Goal: Task Accomplishment & Management: Manage account settings

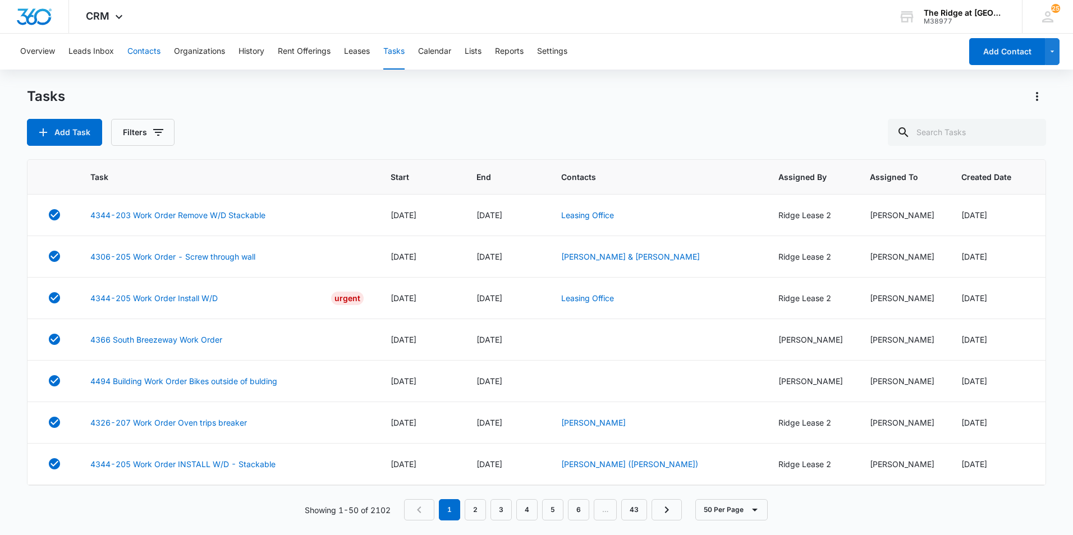
click at [131, 48] on button "Contacts" at bounding box center [143, 52] width 33 height 36
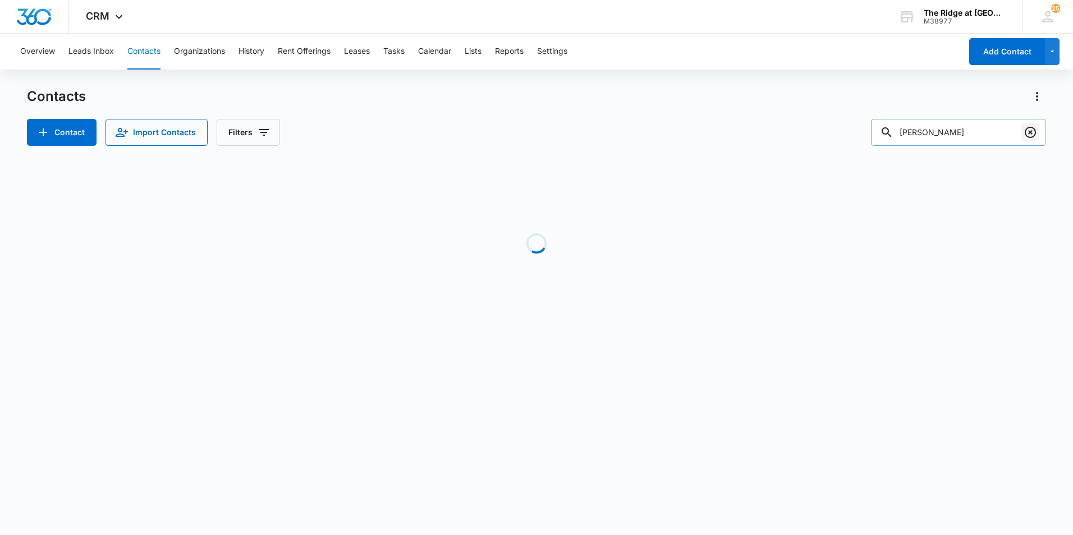
click at [1034, 134] on icon "Clear" at bounding box center [1030, 132] width 13 height 13
type input "[PERSON_NAME]"
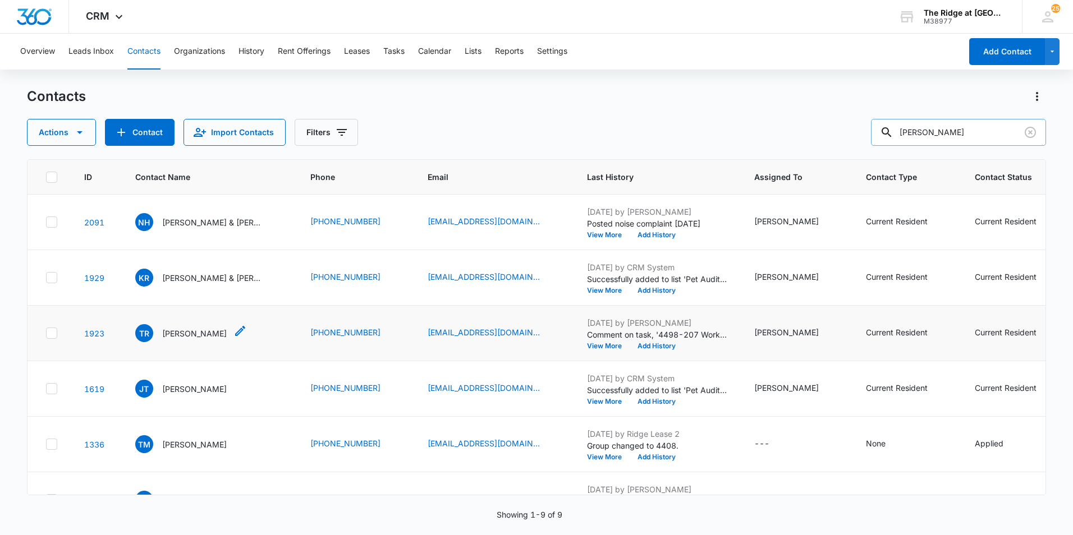
click at [176, 332] on p "[PERSON_NAME]" at bounding box center [194, 334] width 65 height 12
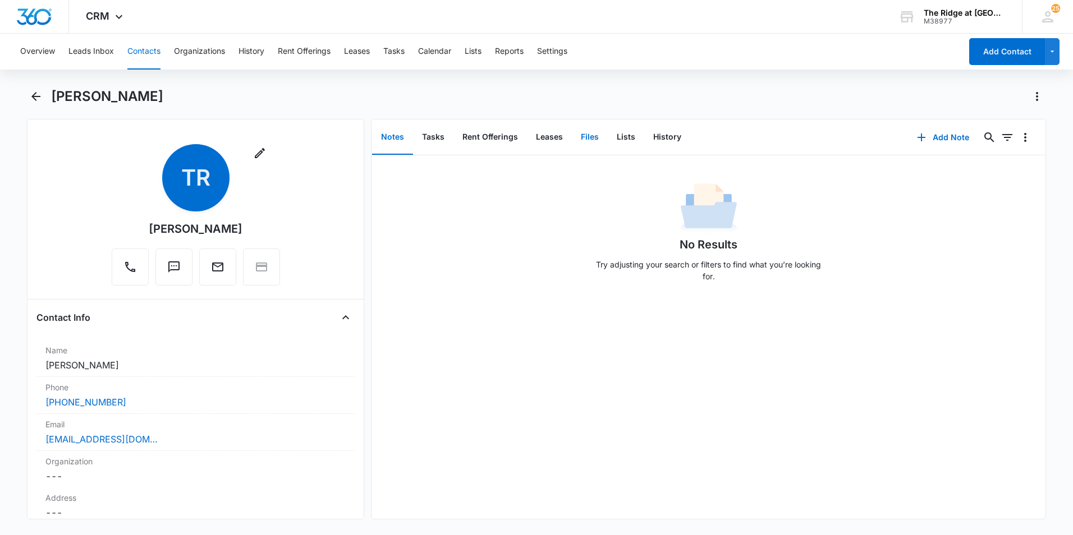
click at [600, 138] on button "Files" at bounding box center [590, 137] width 36 height 35
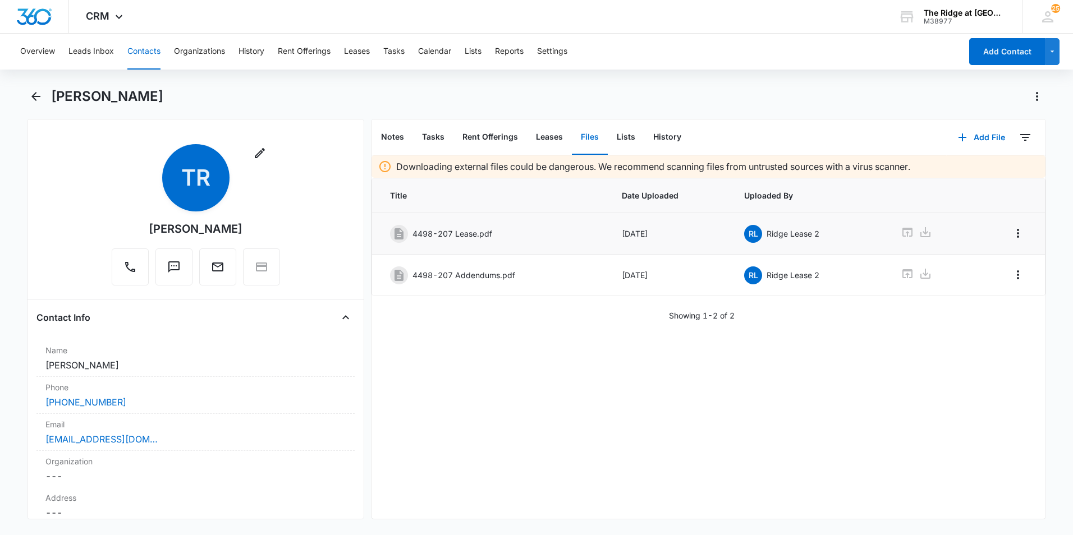
click at [471, 230] on p "4498-207 Lease.pdf" at bounding box center [453, 234] width 80 height 12
click at [922, 233] on icon at bounding box center [925, 232] width 13 height 13
click at [977, 134] on button "Add File" at bounding box center [982, 137] width 70 height 27
click at [947, 175] on div "Upload Files" at bounding box center [966, 174] width 45 height 8
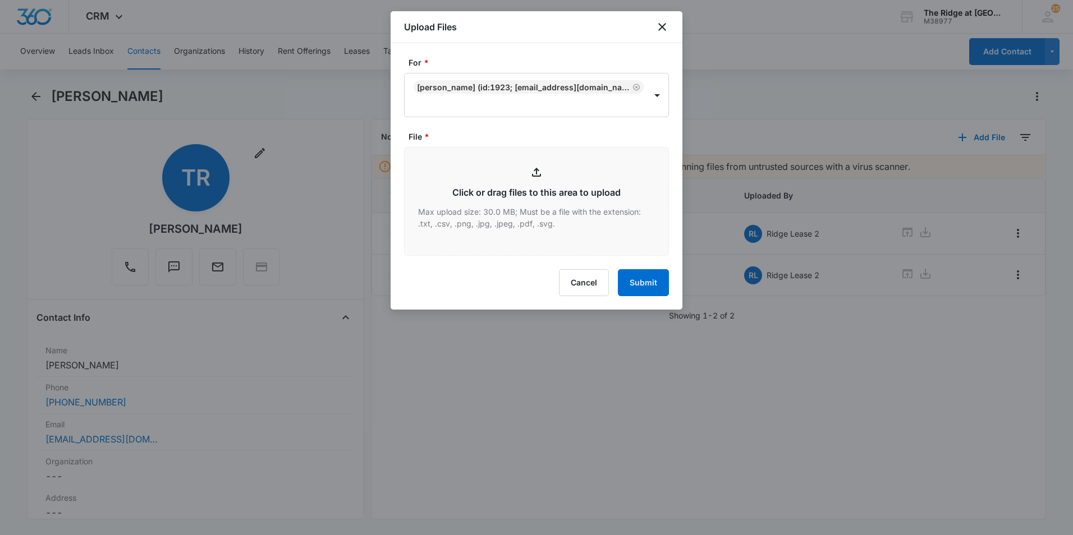
type input "C:\fakepath\4498-207 App.pdf"
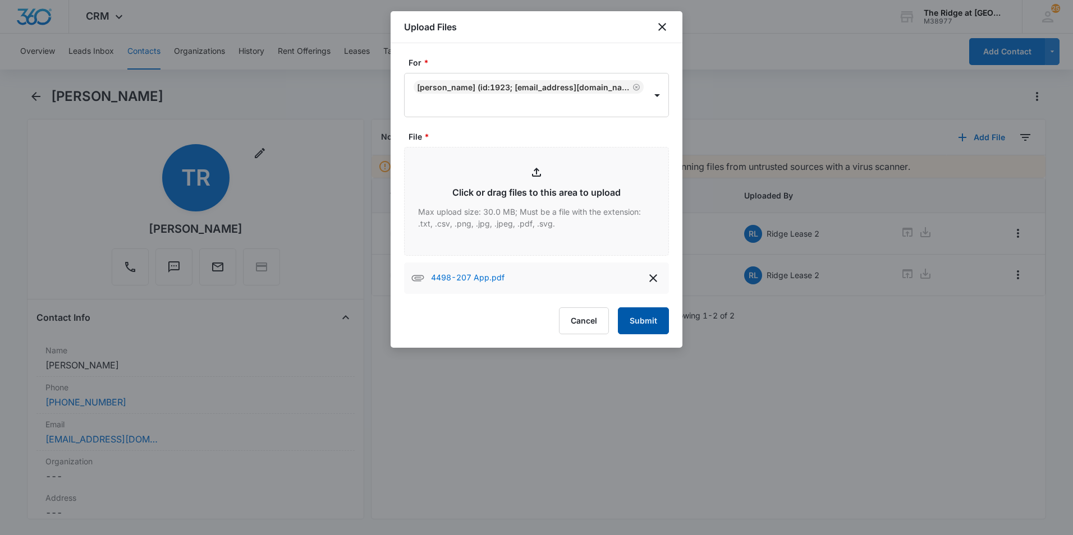
click at [648, 329] on button "Submit" at bounding box center [643, 321] width 51 height 27
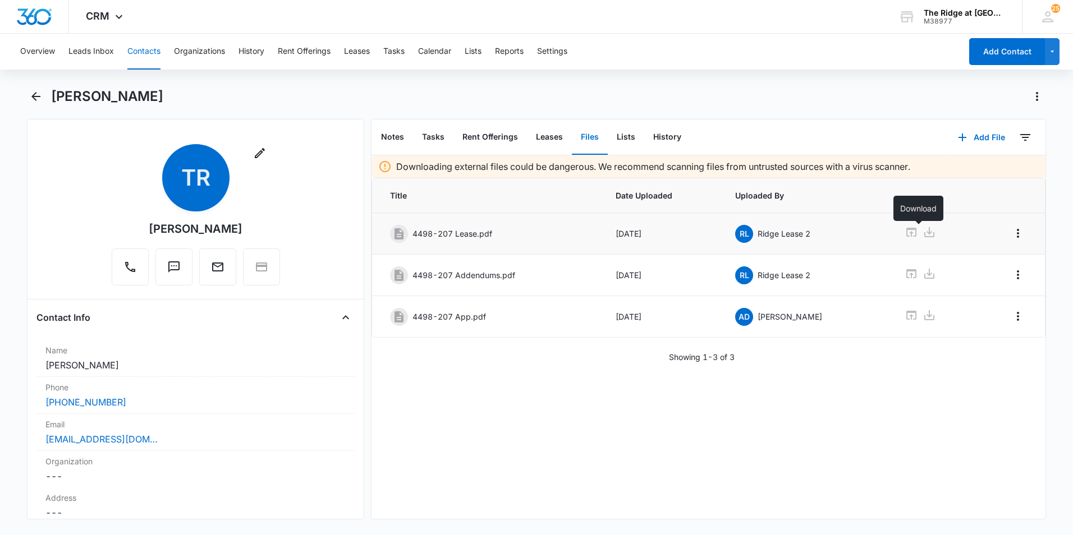
click at [924, 236] on icon at bounding box center [929, 232] width 10 height 10
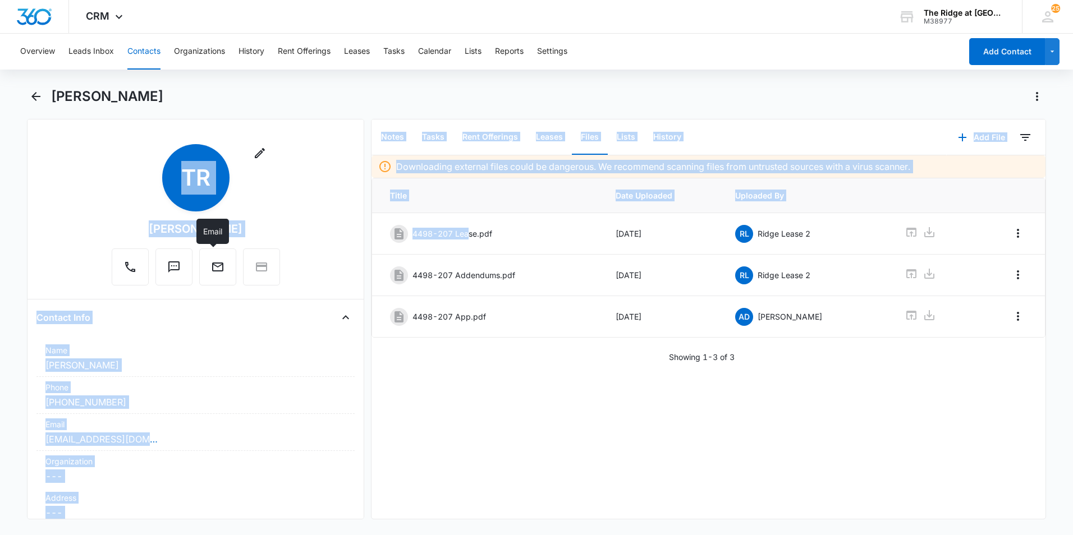
drag, startPoint x: 468, startPoint y: 235, endPoint x: 242, endPoint y: 268, distance: 227.5
click at [236, 268] on div "Remove TR [PERSON_NAME] Contact Info Name Cancel Save Changes [PERSON_NAME] Pho…" at bounding box center [536, 319] width 1019 height 401
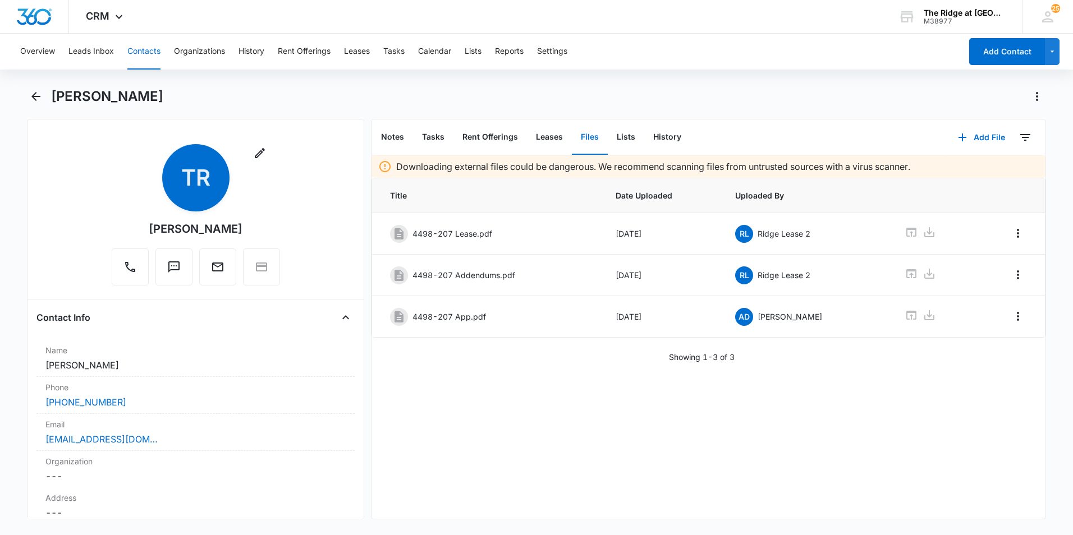
drag, startPoint x: 242, startPoint y: 268, endPoint x: 533, endPoint y: 356, distance: 303.4
click at [533, 356] on div "Showing 1-3 of 3" at bounding box center [709, 357] width 674 height 12
drag, startPoint x: 398, startPoint y: 231, endPoint x: 455, endPoint y: 246, distance: 58.5
click at [312, 246] on div "Remove TR [PERSON_NAME] Contact Info Name Cancel Save Changes [PERSON_NAME] Pho…" at bounding box center [536, 319] width 1019 height 401
click at [906, 230] on icon at bounding box center [911, 232] width 10 height 9
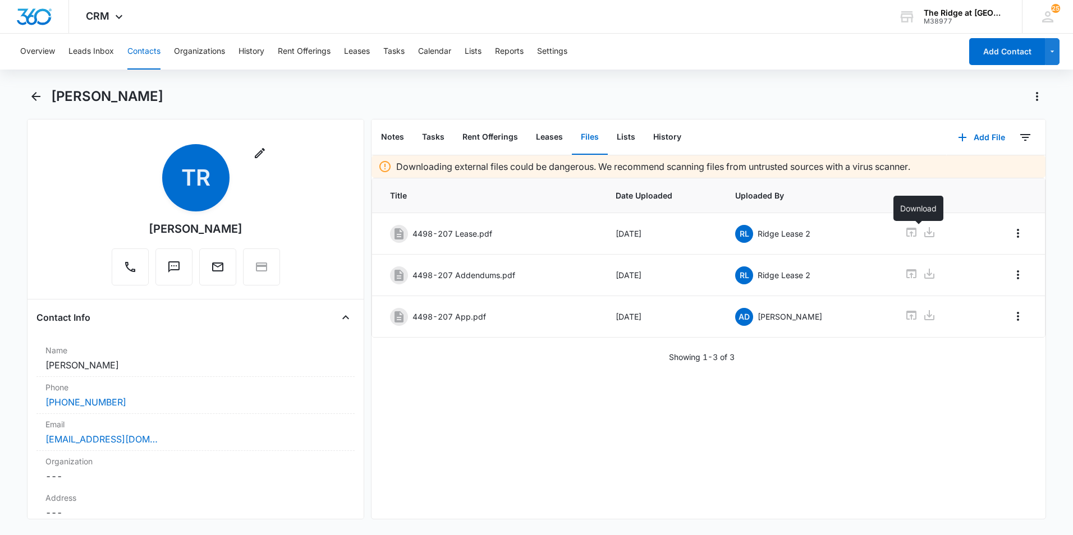
drag, startPoint x: 924, startPoint y: 231, endPoint x: 1018, endPoint y: 199, distance: 98.5
click at [1017, 199] on th at bounding box center [1009, 195] width 71 height 35
click at [1011, 232] on icon "Overflow Menu" at bounding box center [1017, 233] width 13 height 13
click at [1008, 267] on button "Edit" at bounding box center [986, 264] width 64 height 17
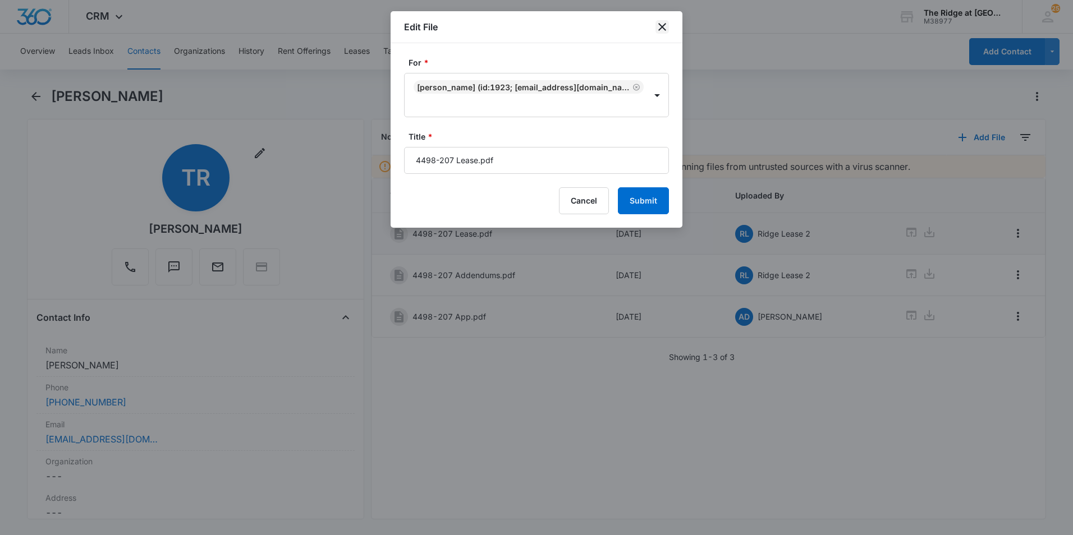
drag, startPoint x: 663, startPoint y: 27, endPoint x: 671, endPoint y: 123, distance: 96.9
click at [662, 27] on icon "close" at bounding box center [662, 27] width 8 height 8
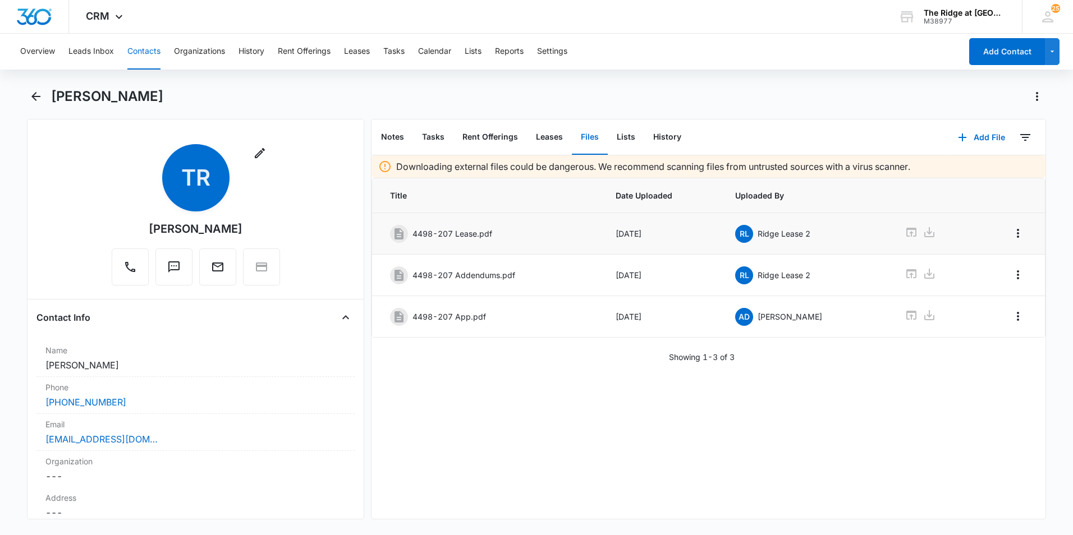
click at [483, 232] on p "4498-207 Lease.pdf" at bounding box center [453, 234] width 80 height 12
drag, startPoint x: 538, startPoint y: 233, endPoint x: 706, endPoint y: 231, distance: 167.8
click at [540, 232] on div "4498-207 Lease.pdf" at bounding box center [487, 234] width 194 height 18
click at [923, 234] on icon at bounding box center [929, 232] width 13 height 13
click at [144, 50] on button "Contacts" at bounding box center [143, 52] width 33 height 36
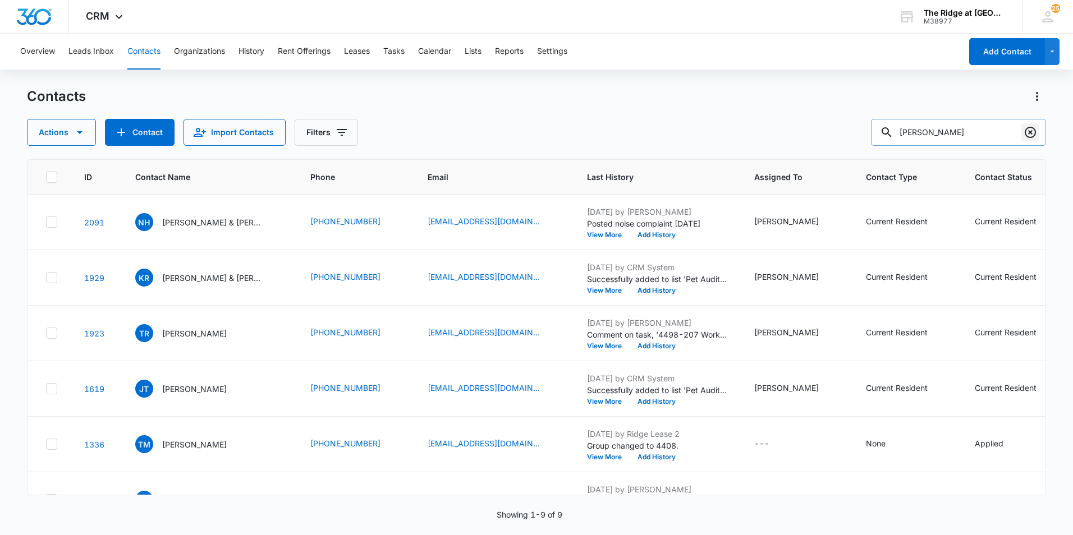
click at [1025, 135] on icon "Clear" at bounding box center [1030, 132] width 13 height 13
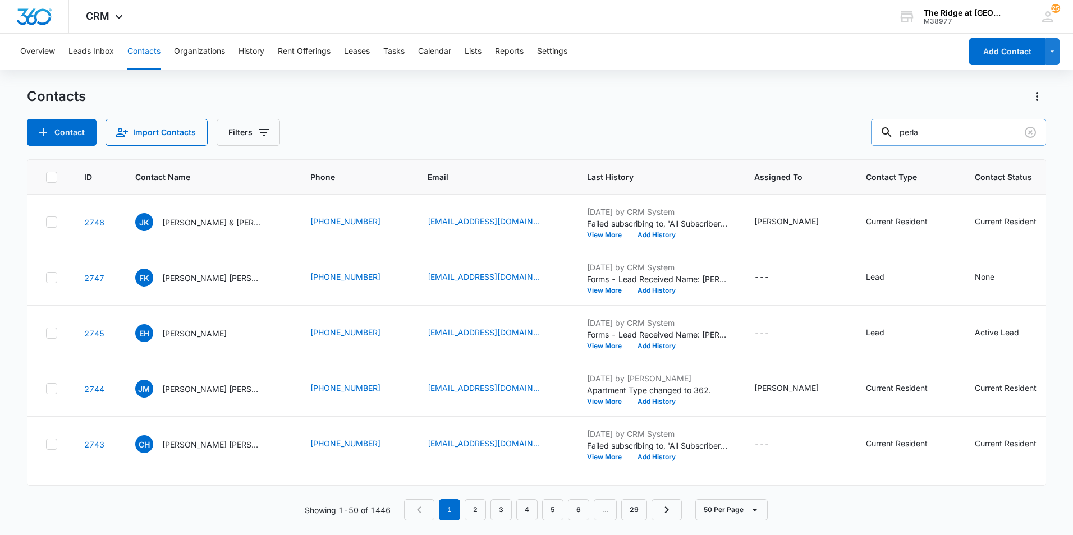
type input "perla"
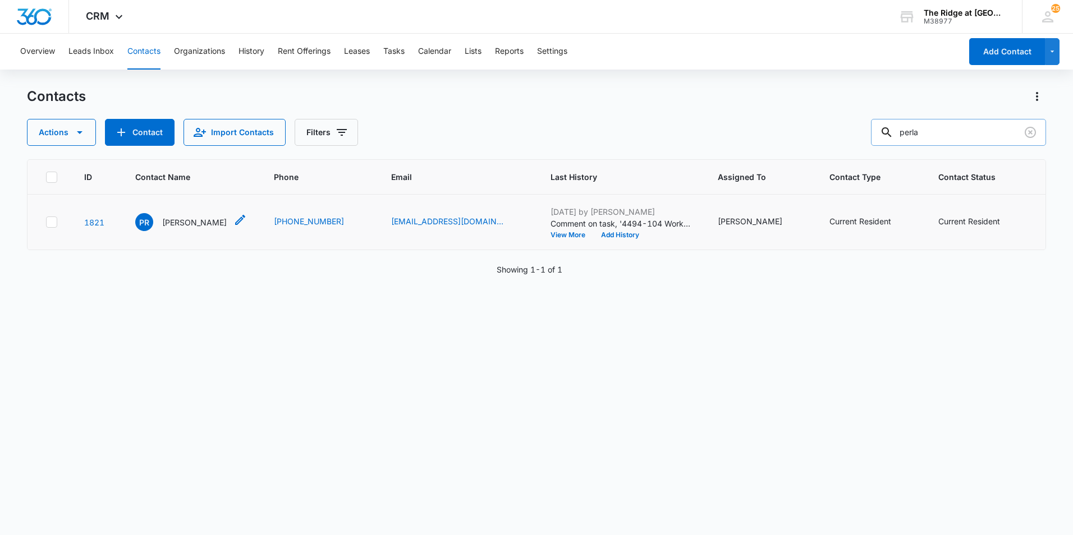
click at [192, 219] on p "[PERSON_NAME]" at bounding box center [194, 223] width 65 height 12
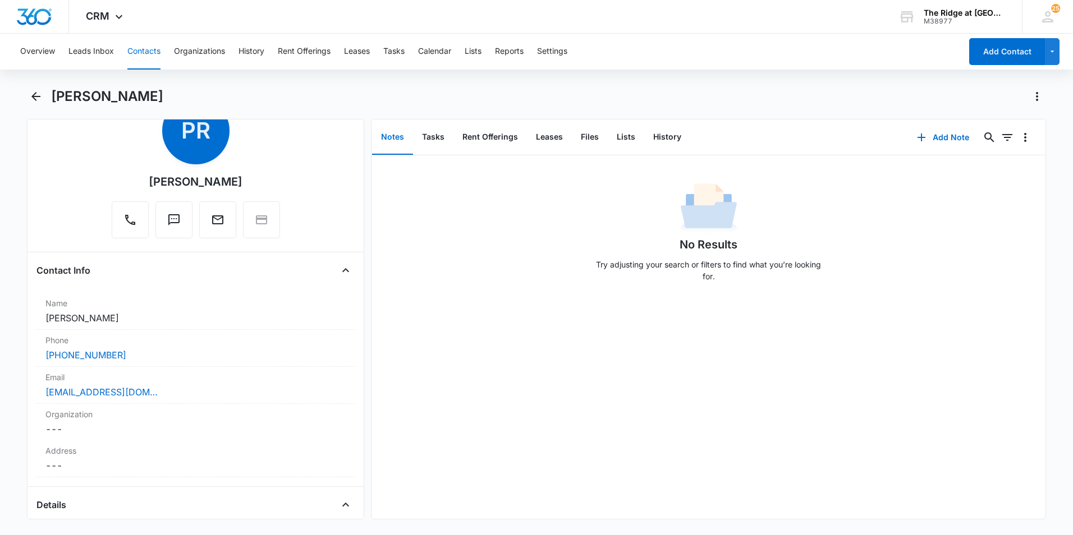
scroll to position [112, 0]
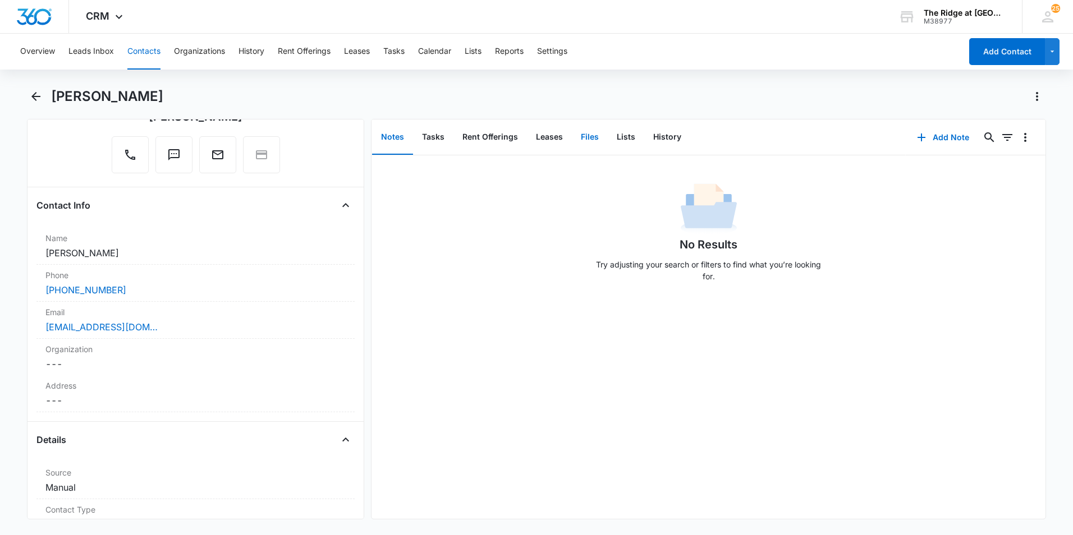
click at [591, 136] on button "Files" at bounding box center [590, 137] width 36 height 35
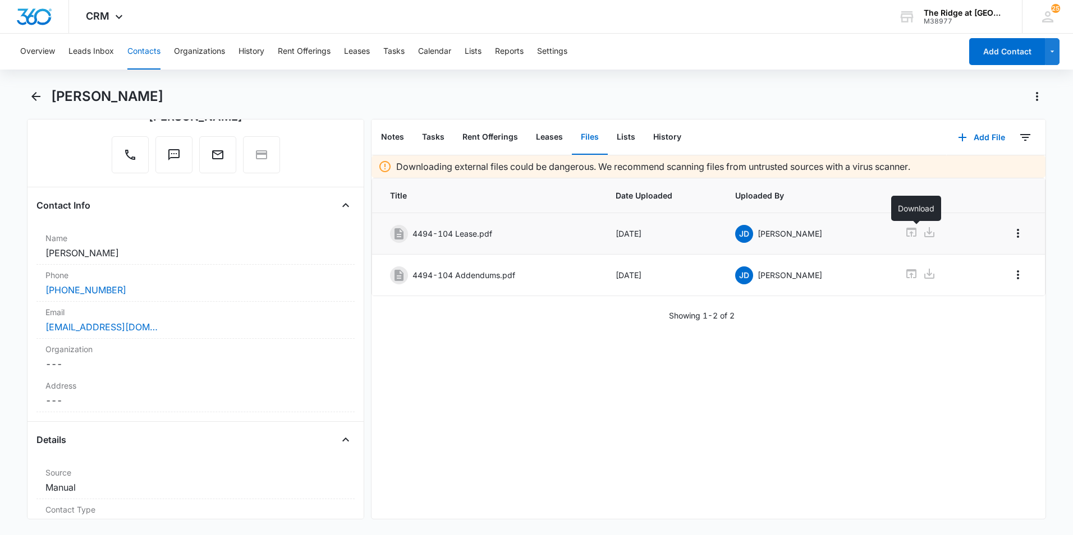
click at [923, 229] on icon at bounding box center [929, 232] width 13 height 13
click at [974, 139] on button "Add File" at bounding box center [982, 137] width 70 height 27
click at [967, 172] on div "Upload Files" at bounding box center [966, 174] width 45 height 8
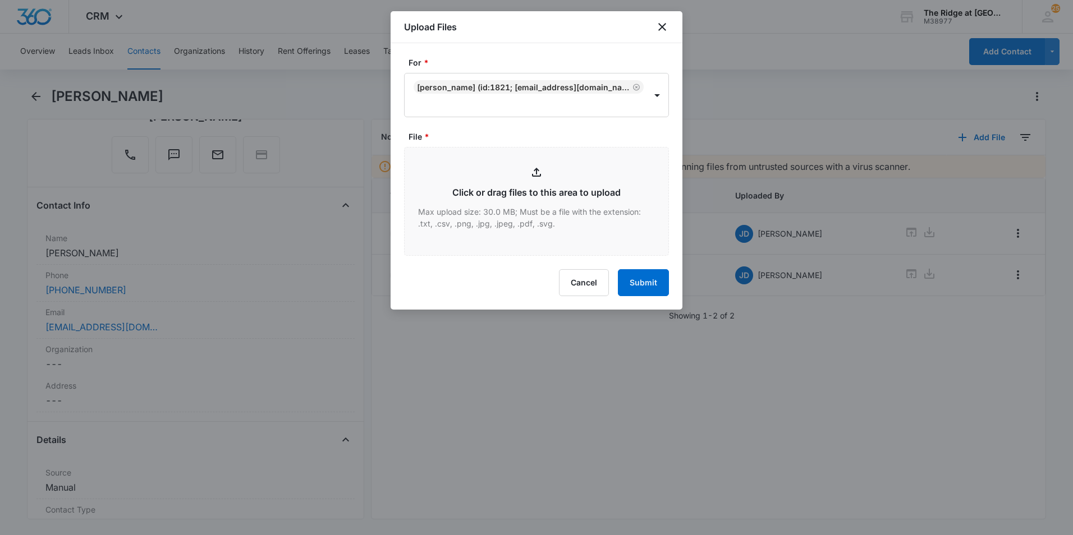
type input "C:\fakepath\4494-104 APP.pdf"
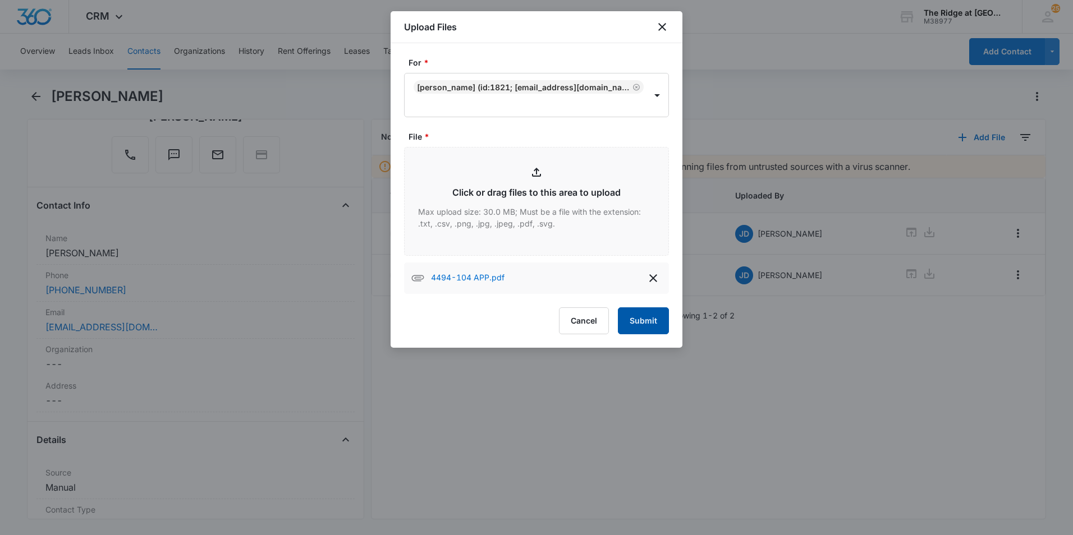
click at [637, 317] on button "Submit" at bounding box center [643, 321] width 51 height 27
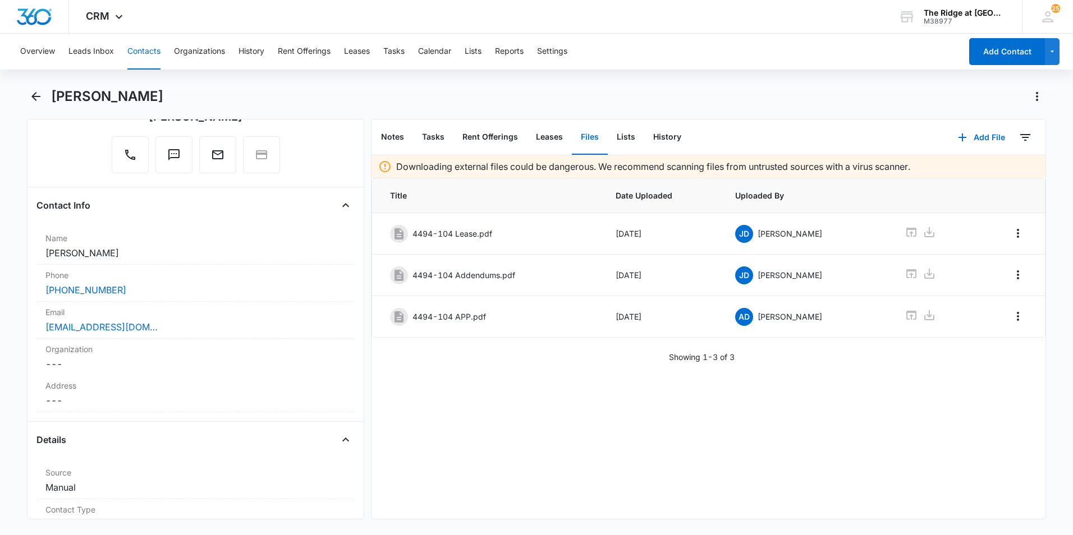
click at [153, 45] on button "Contacts" at bounding box center [143, 52] width 33 height 36
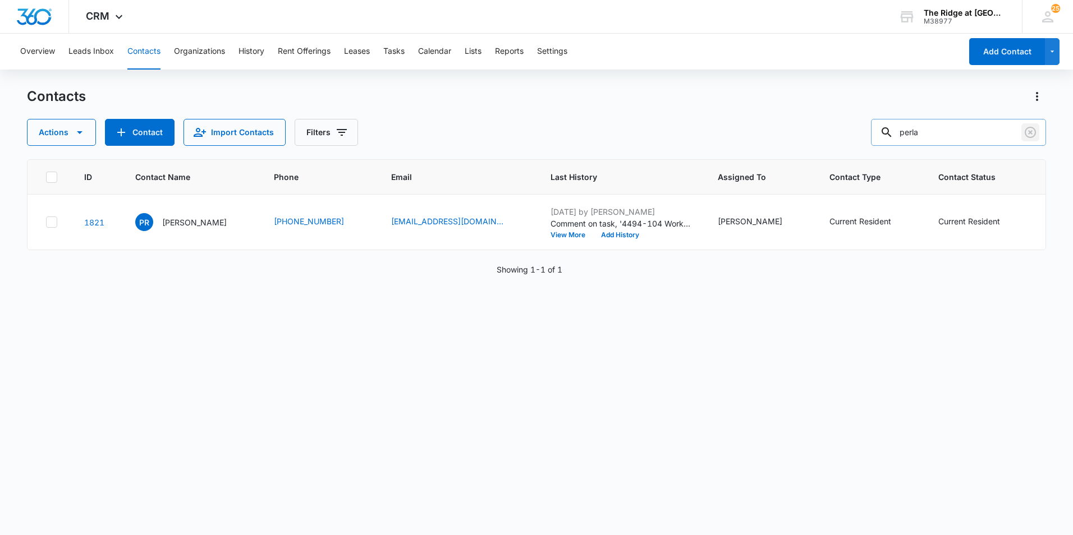
click at [1031, 130] on icon "Clear" at bounding box center [1030, 132] width 13 height 13
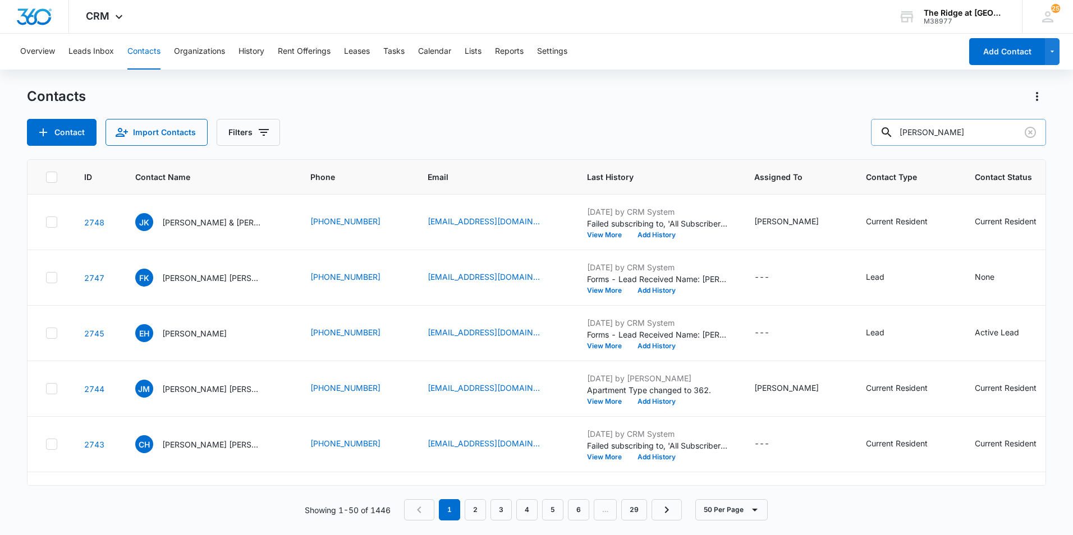
type input "[PERSON_NAME]"
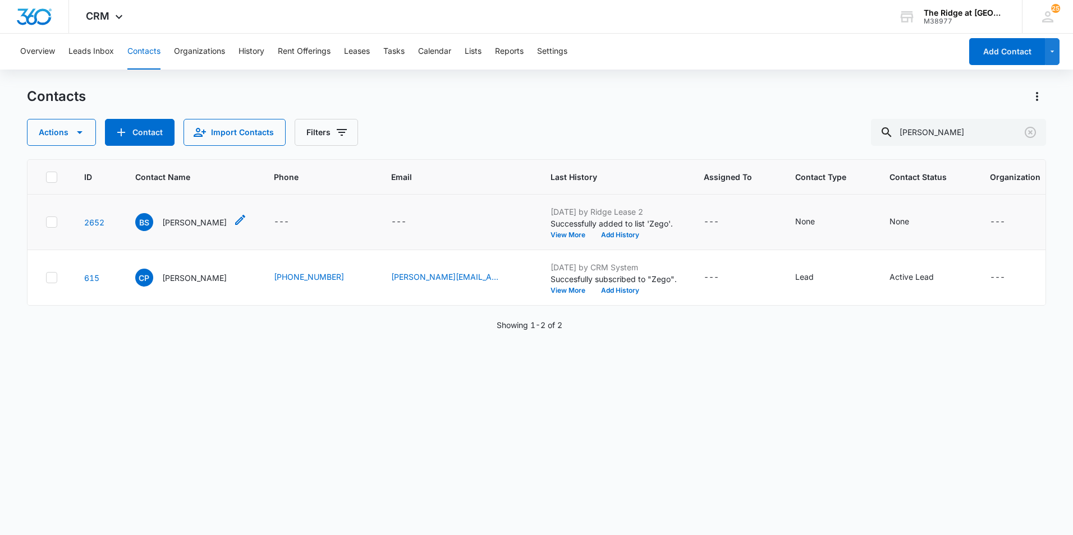
click at [189, 217] on p "[PERSON_NAME]" at bounding box center [194, 223] width 65 height 12
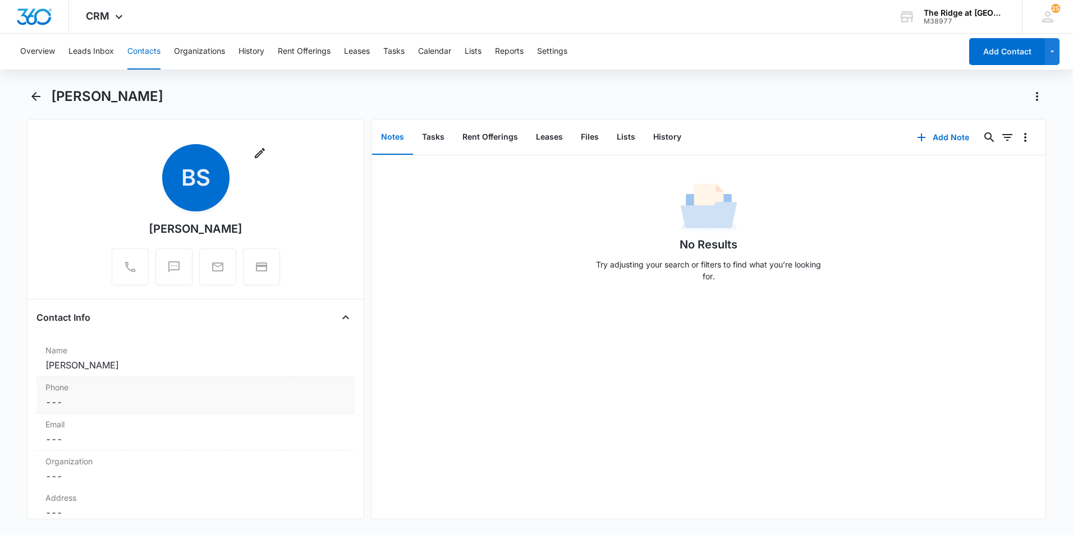
click at [163, 405] on dd "Cancel Save Changes ---" at bounding box center [195, 402] width 300 height 13
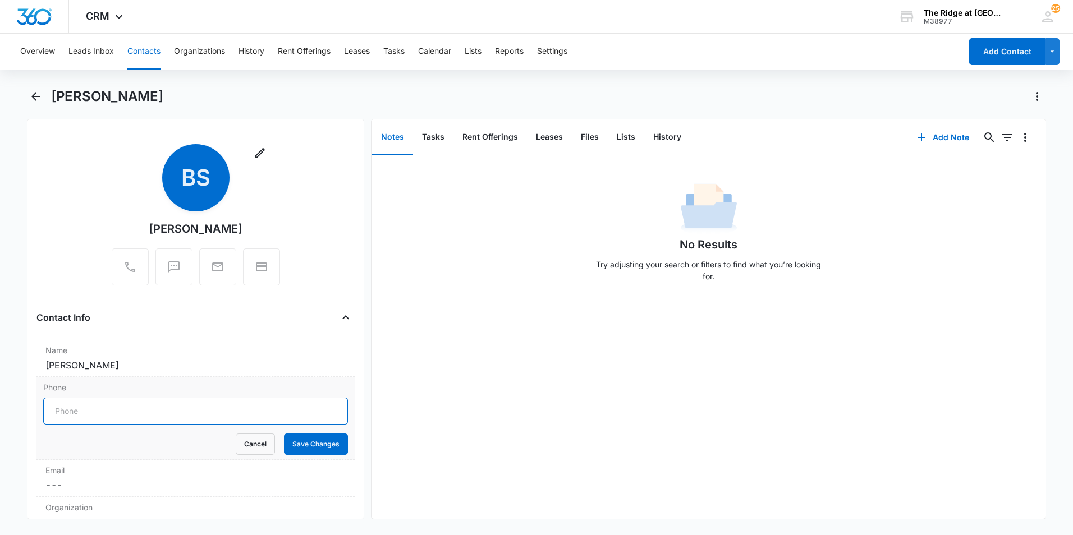
click at [166, 410] on input "Phone" at bounding box center [195, 411] width 305 height 27
type input "[PHONE_NUMBER]"
click at [311, 450] on button "Save Changes" at bounding box center [316, 444] width 64 height 21
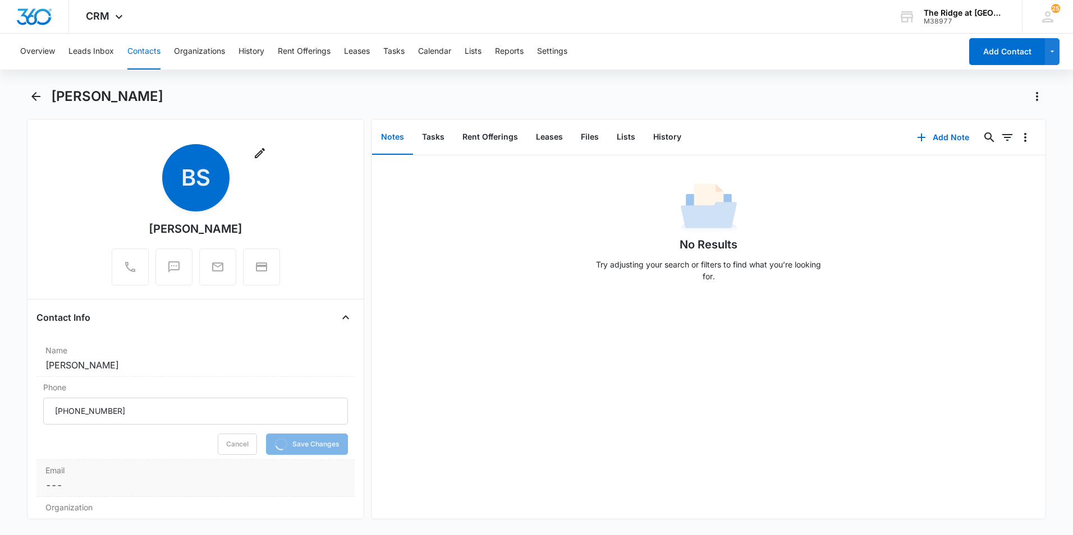
scroll to position [168, 0]
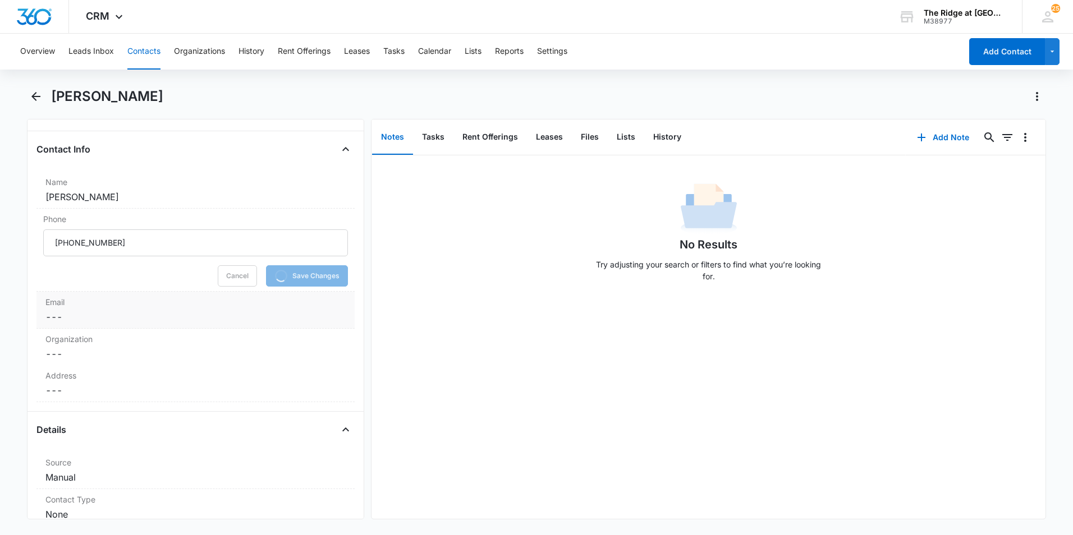
click at [126, 319] on dd "Cancel Save Changes ---" at bounding box center [195, 316] width 300 height 13
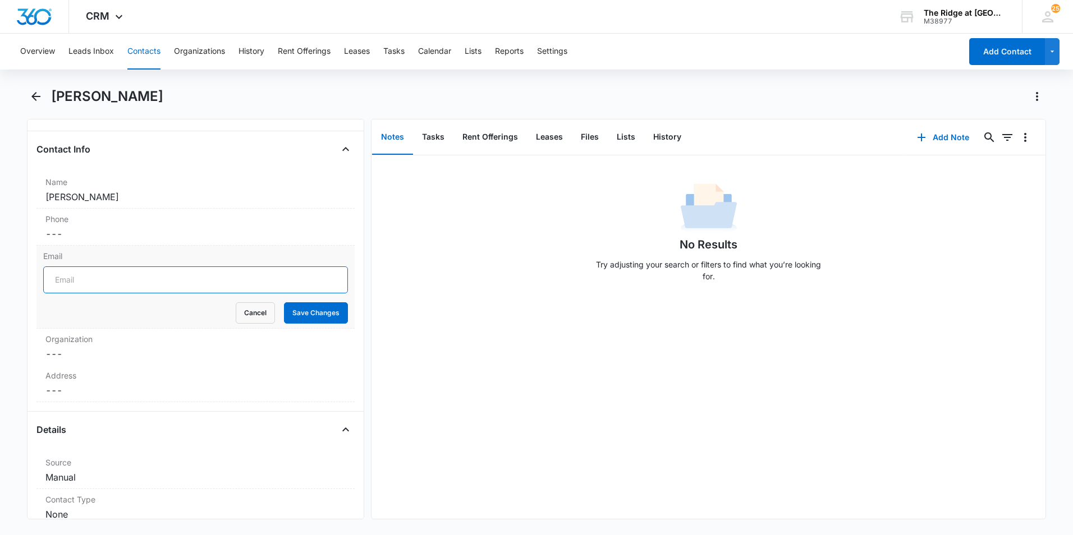
click at [116, 290] on input "Email" at bounding box center [195, 280] width 305 height 27
click at [99, 282] on input "[EMAIL_ADDRESS][DOMAIN_NAME]" at bounding box center [195, 280] width 305 height 27
type input "[EMAIL_ADDRESS][DOMAIN_NAME]"
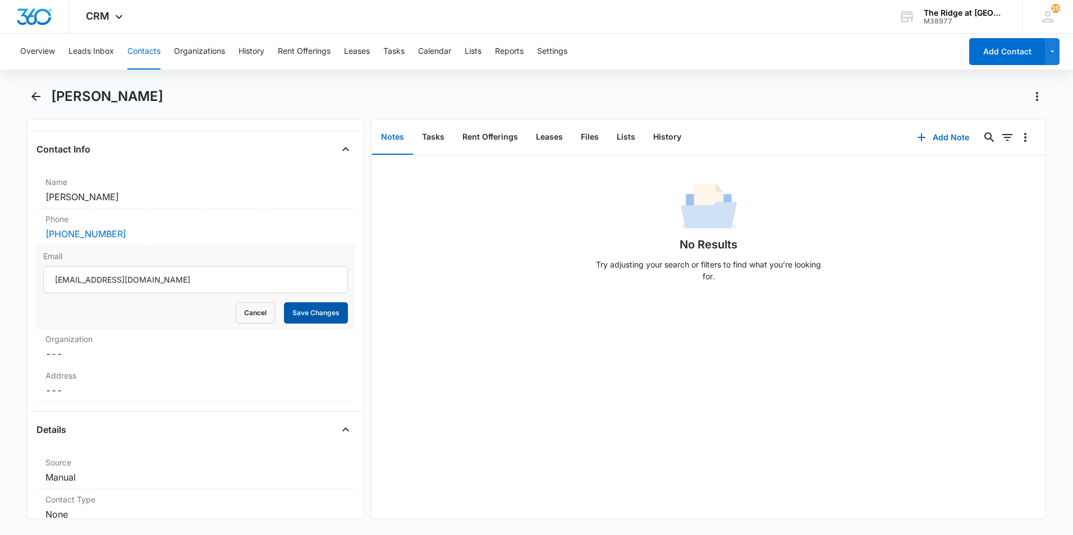
click at [293, 311] on button "Save Changes" at bounding box center [316, 313] width 64 height 21
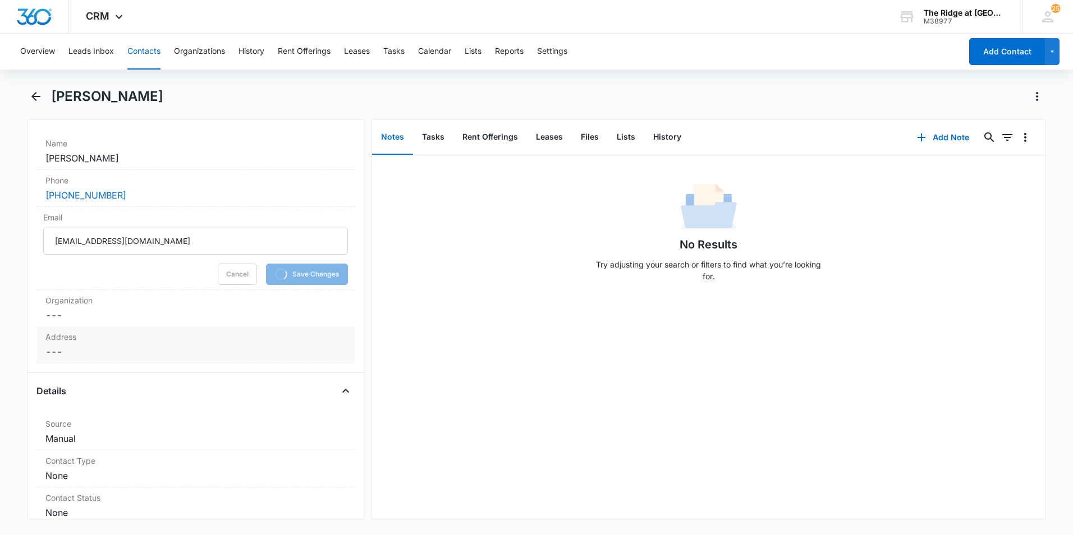
scroll to position [393, 0]
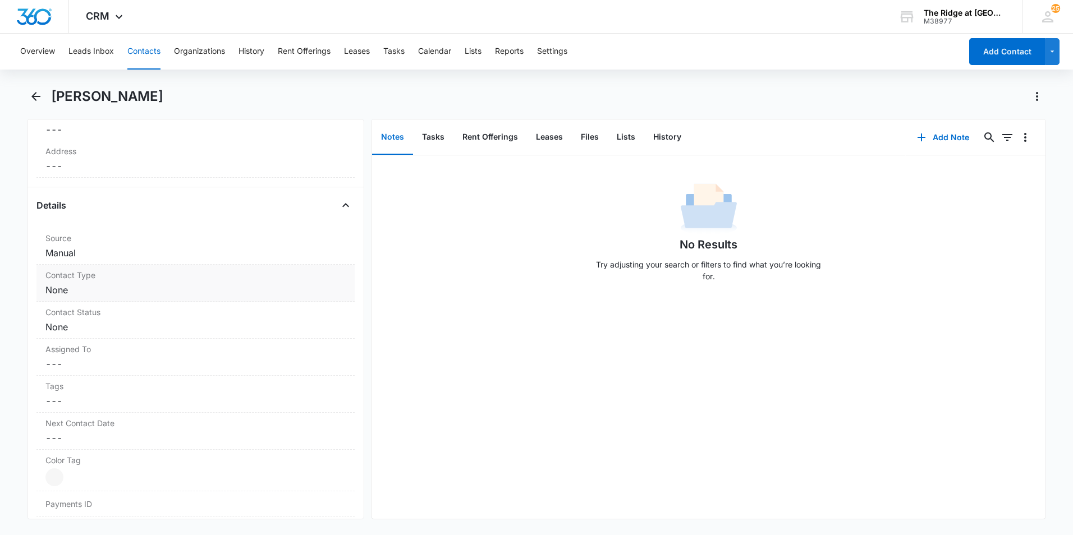
click at [222, 301] on div "Contact Type Cancel Save Changes None" at bounding box center [195, 283] width 318 height 37
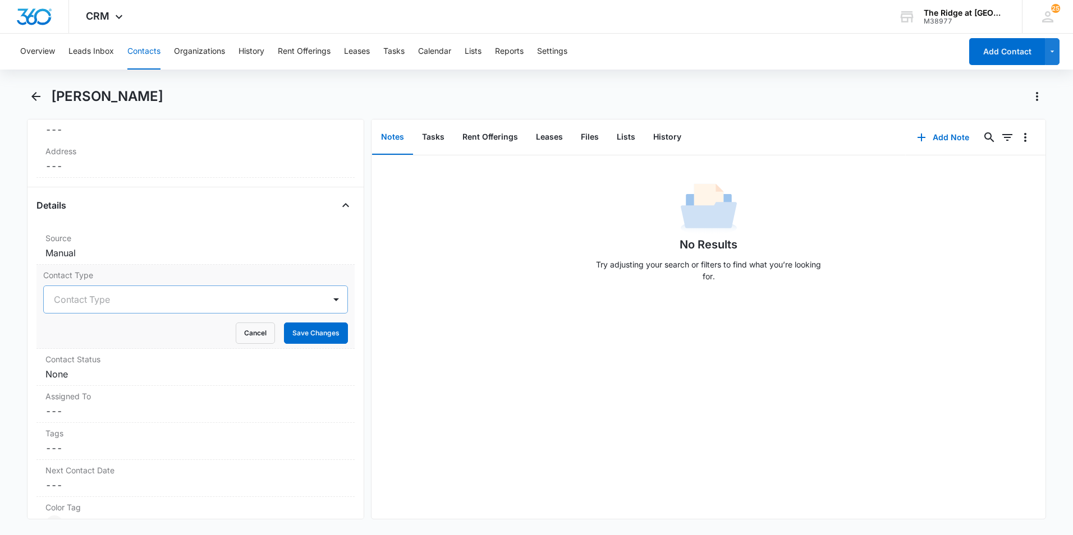
click at [109, 306] on div at bounding box center [182, 300] width 256 height 16
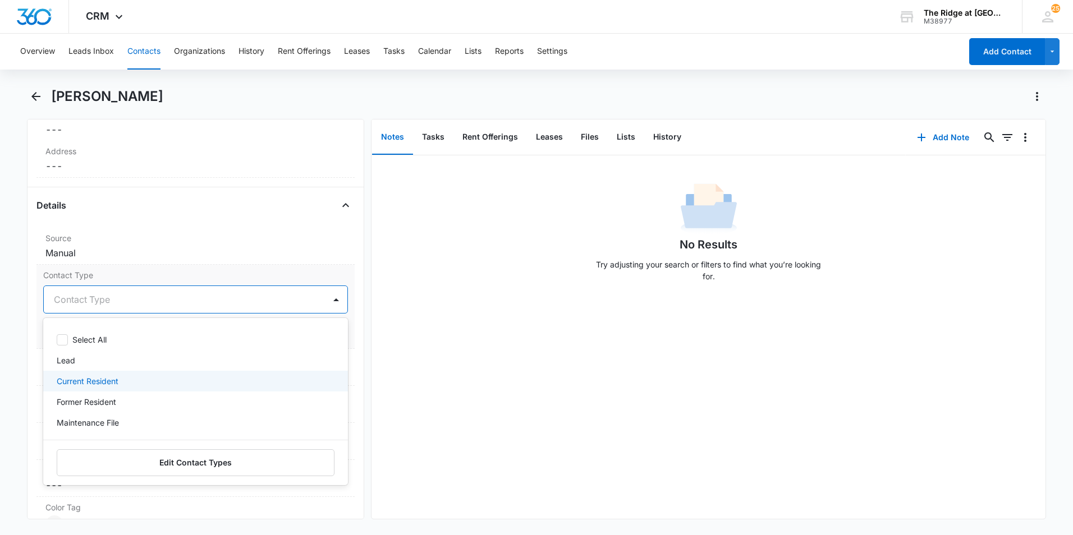
click at [112, 376] on p "Current Resident" at bounding box center [88, 381] width 62 height 12
drag, startPoint x: 485, startPoint y: 397, endPoint x: 451, endPoint y: 386, distance: 36.0
click at [484, 396] on div "No Results Try adjusting your search or filters to find what you’re looking for." at bounding box center [709, 337] width 674 height 364
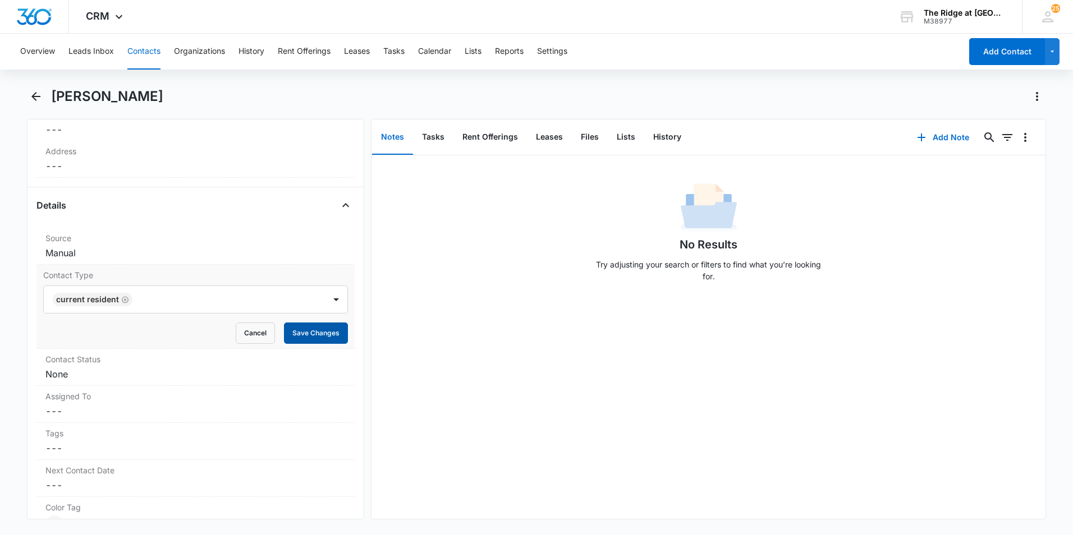
drag, startPoint x: 313, startPoint y: 337, endPoint x: 287, endPoint y: 337, distance: 25.8
click at [312, 337] on button "Save Changes" at bounding box center [316, 333] width 64 height 21
click at [139, 364] on label "Contact Status" at bounding box center [195, 360] width 300 height 12
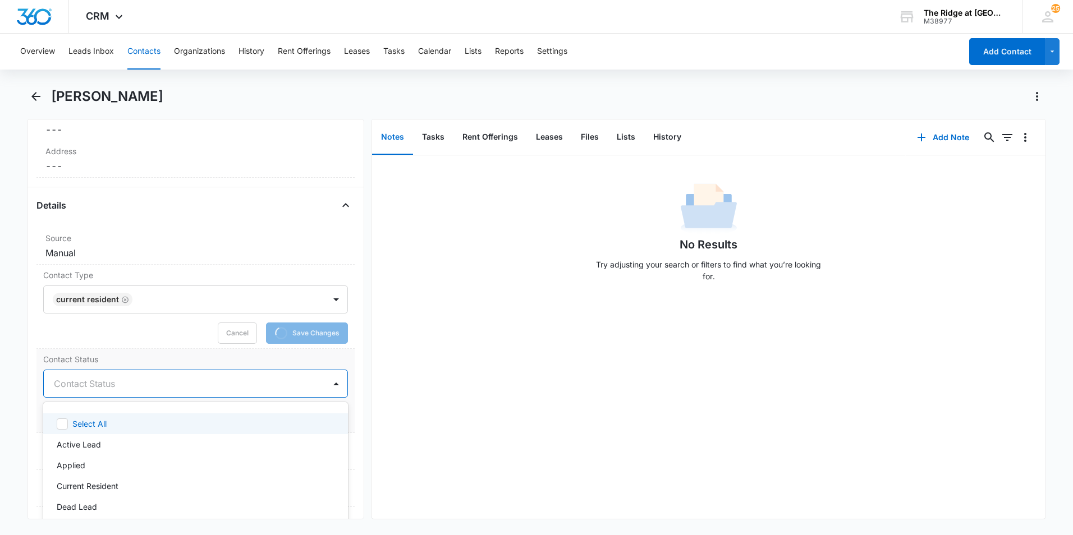
click at [92, 384] on div at bounding box center [182, 384] width 256 height 16
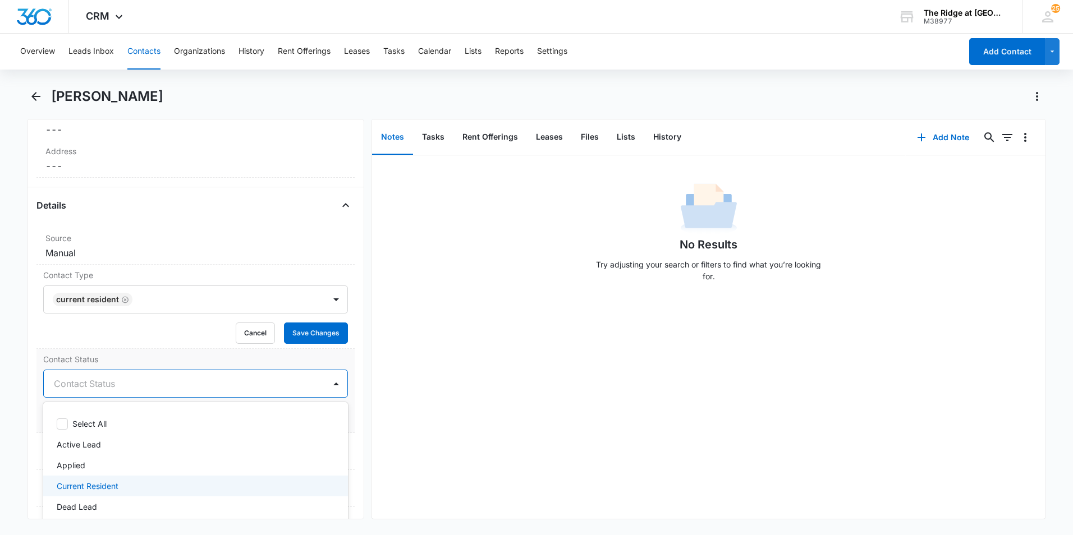
drag, startPoint x: 95, startPoint y: 487, endPoint x: 134, endPoint y: 474, distance: 40.8
click at [95, 487] on p "Current Resident" at bounding box center [88, 486] width 62 height 12
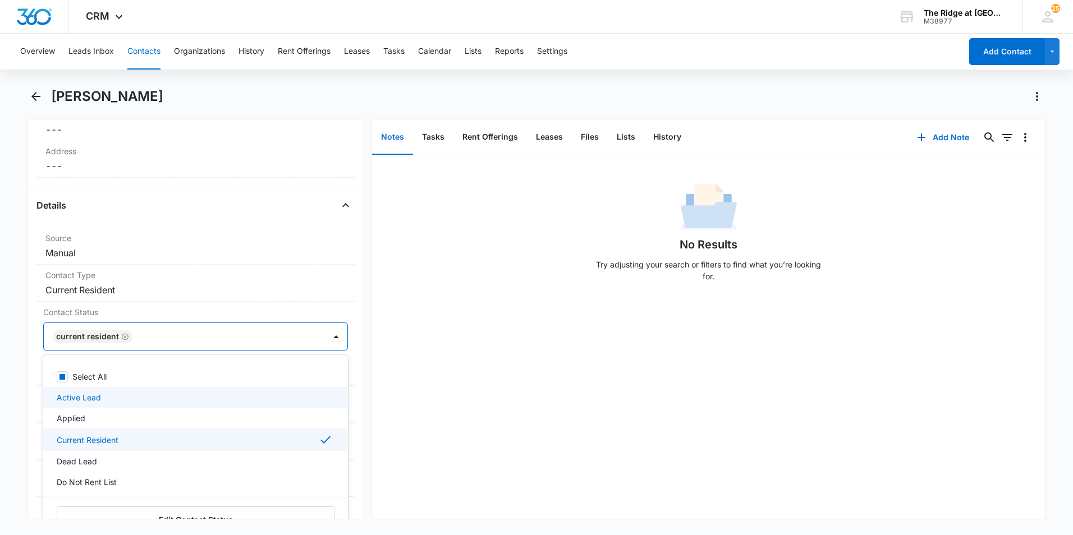
drag, startPoint x: 443, startPoint y: 437, endPoint x: 395, endPoint y: 408, distance: 56.1
click at [443, 437] on div "No Results Try adjusting your search or filters to find what you’re looking for." at bounding box center [709, 337] width 674 height 364
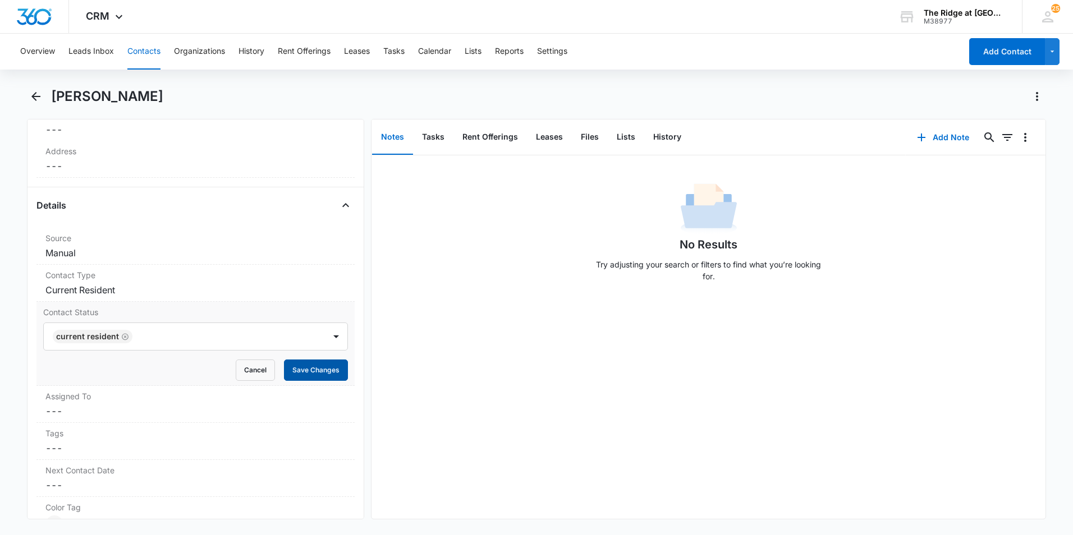
click at [311, 372] on button "Save Changes" at bounding box center [316, 370] width 64 height 21
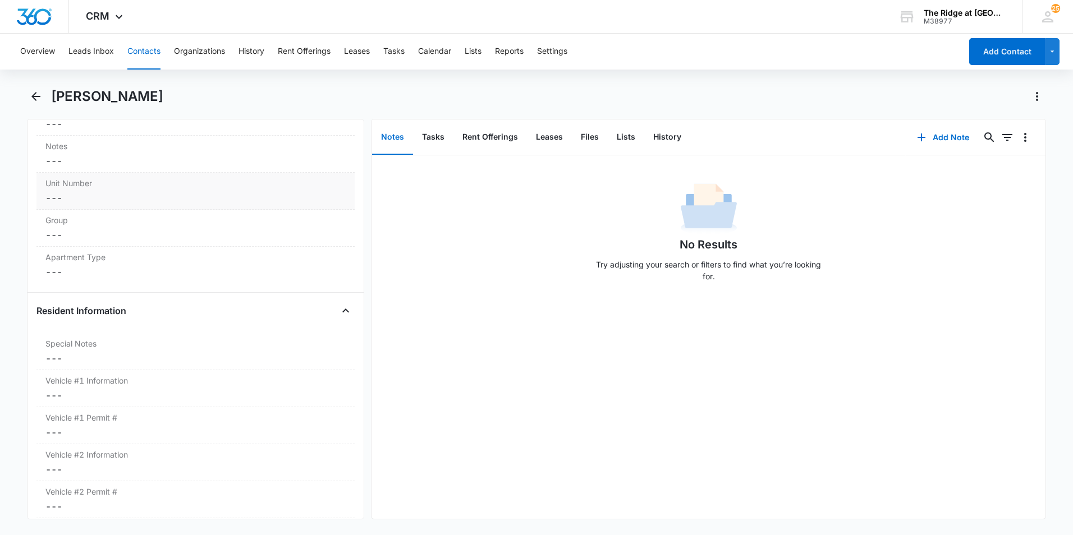
click at [99, 198] on div "Unit Number Cancel Save Changes ---" at bounding box center [195, 191] width 318 height 37
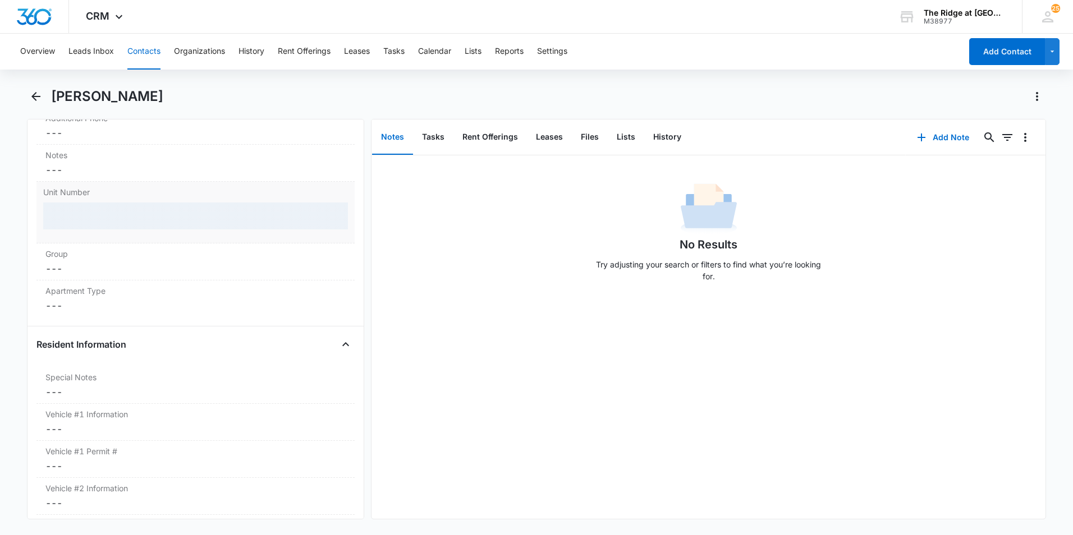
scroll to position [917, 0]
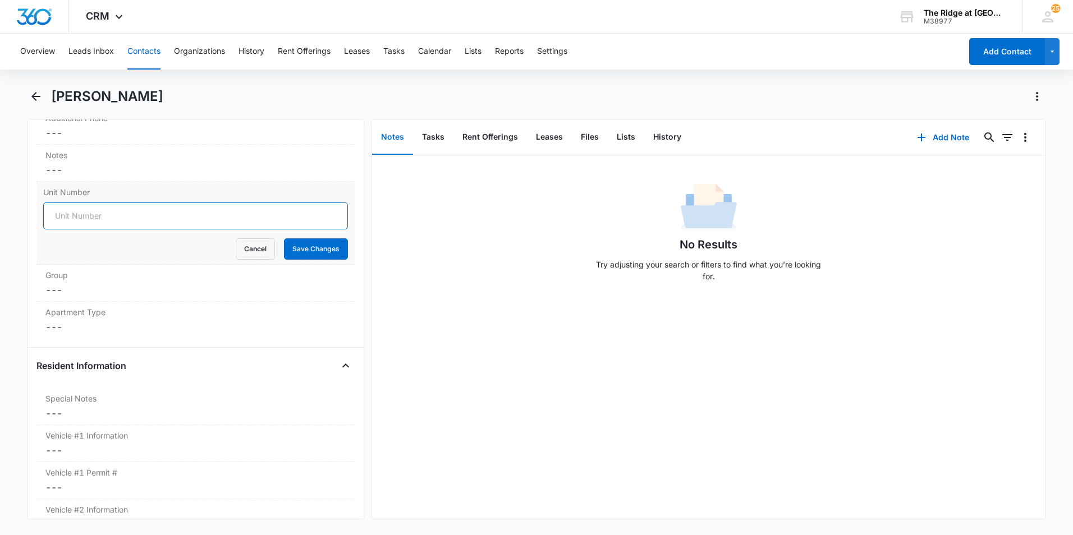
click at [108, 219] on input "Unit Number" at bounding box center [195, 216] width 305 height 27
type input "541-56202"
click at [304, 241] on button "Save Changes" at bounding box center [316, 249] width 64 height 21
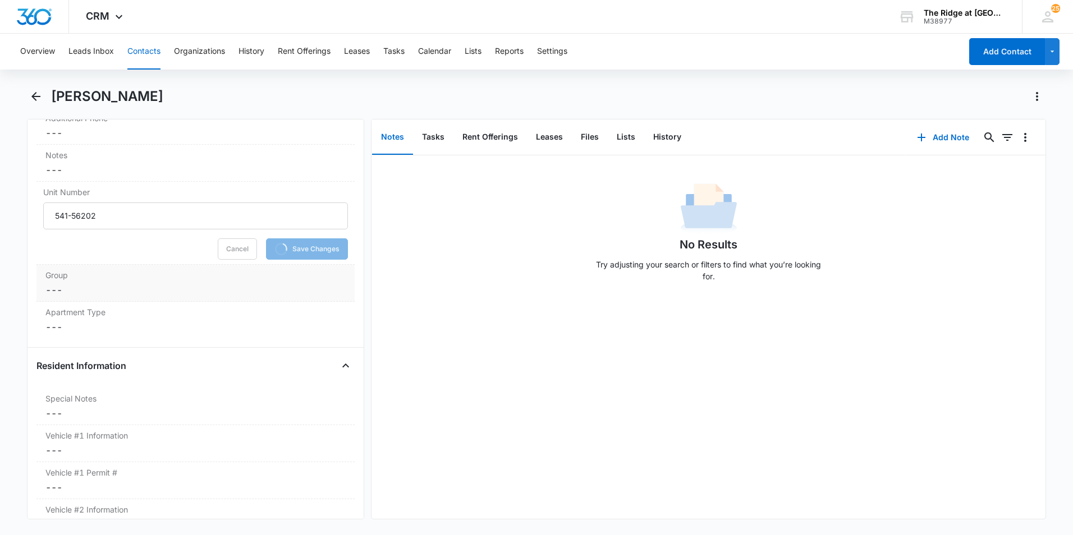
click at [113, 285] on dd "Cancel Save Changes ---" at bounding box center [195, 289] width 300 height 13
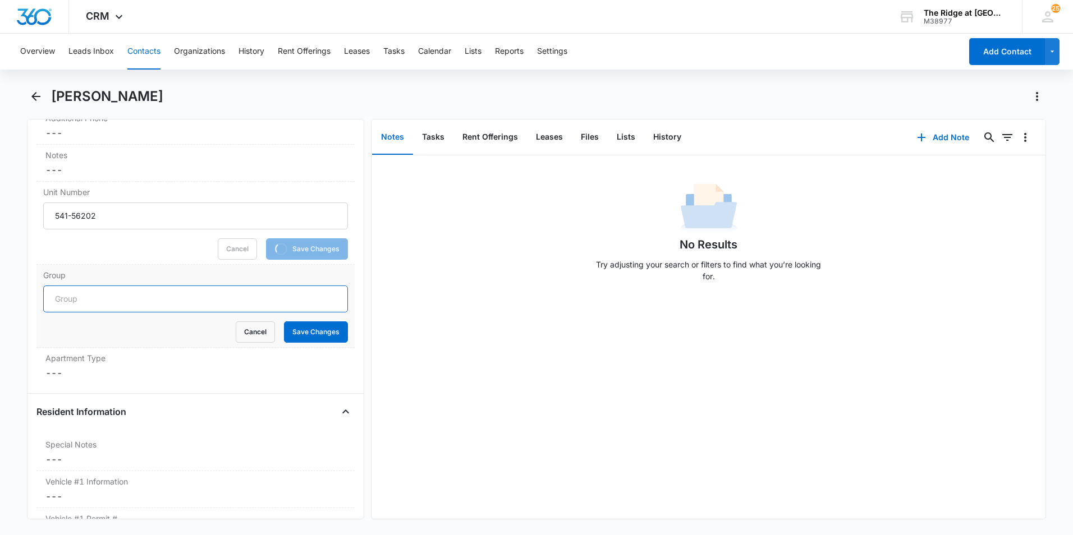
click at [107, 305] on input "Group" at bounding box center [195, 299] width 305 height 27
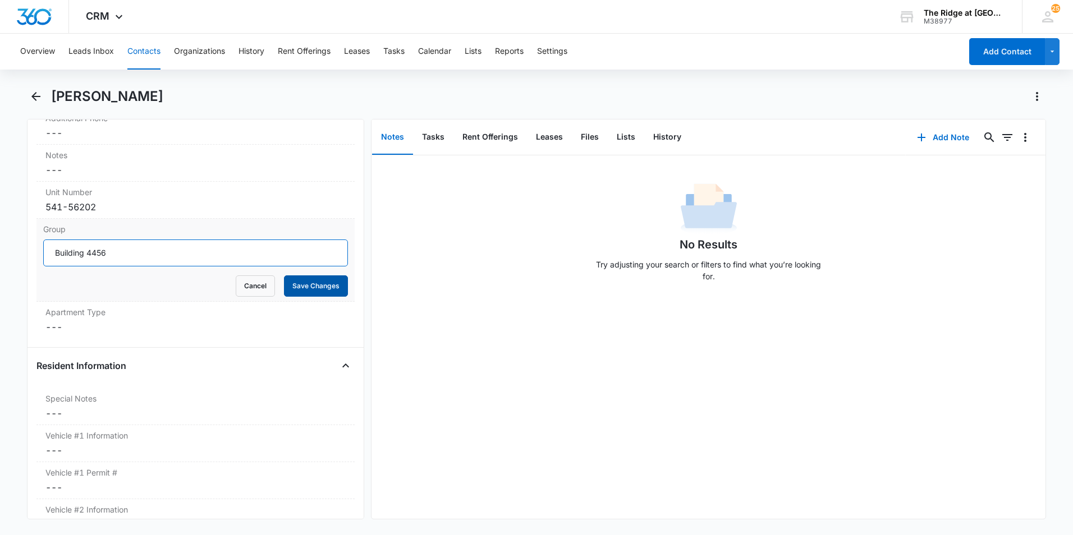
type input "Building 4456"
click at [328, 278] on button "Save Changes" at bounding box center [316, 286] width 64 height 21
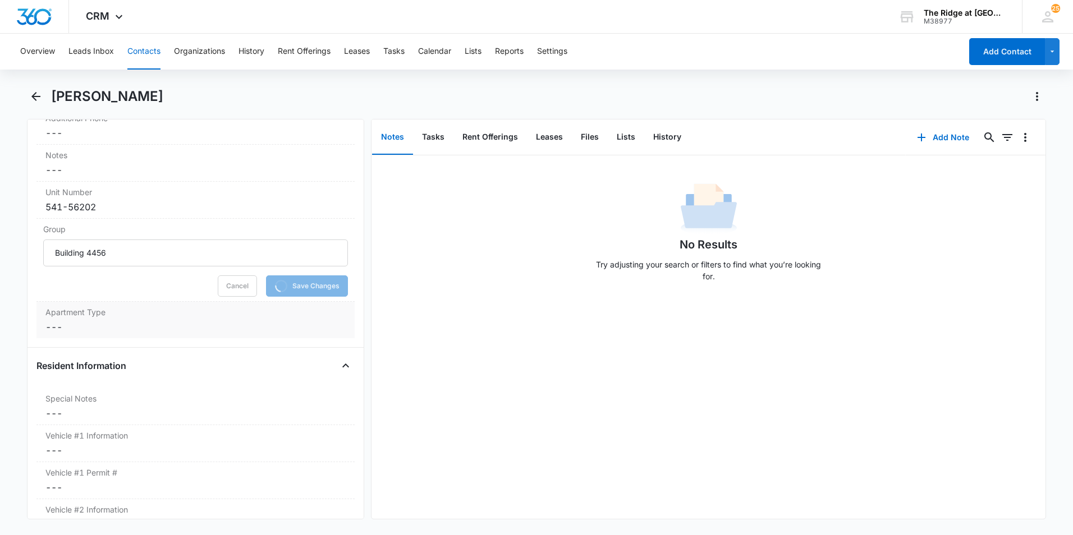
click at [149, 332] on dd "Cancel Save Changes ---" at bounding box center [195, 326] width 300 height 13
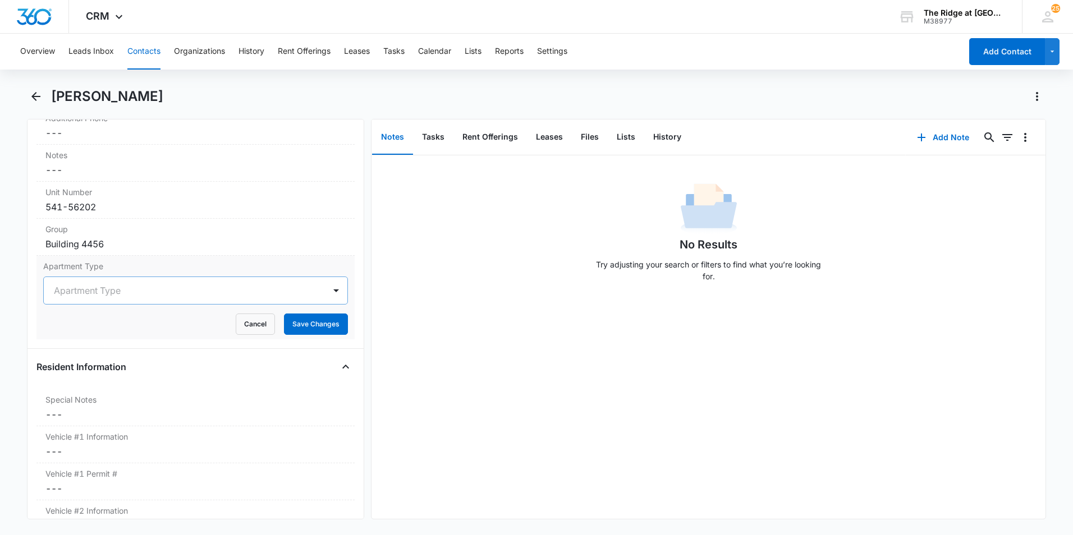
click at [175, 292] on div at bounding box center [182, 291] width 256 height 16
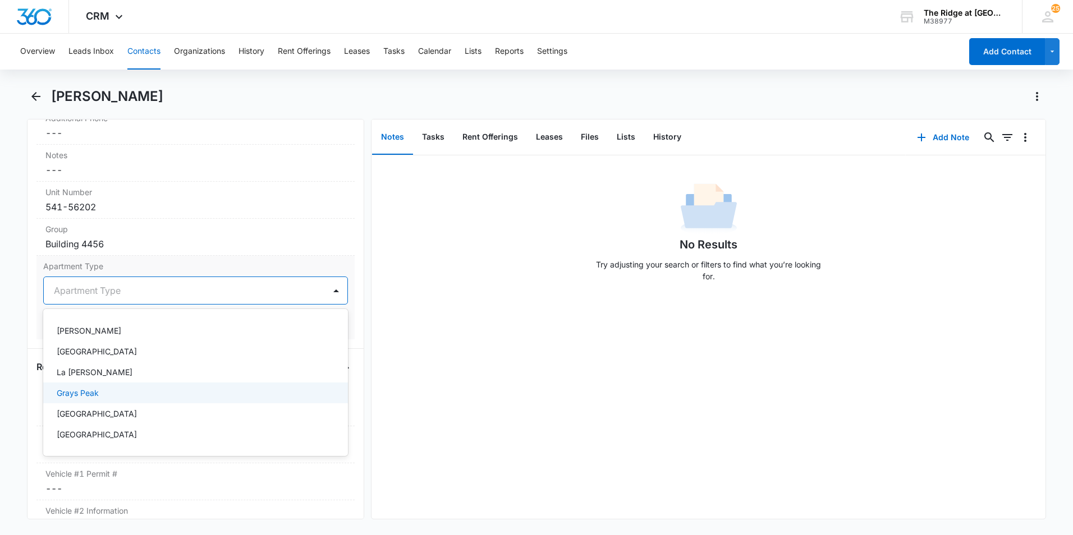
click at [138, 396] on div "Grays Peak" at bounding box center [195, 393] width 276 height 12
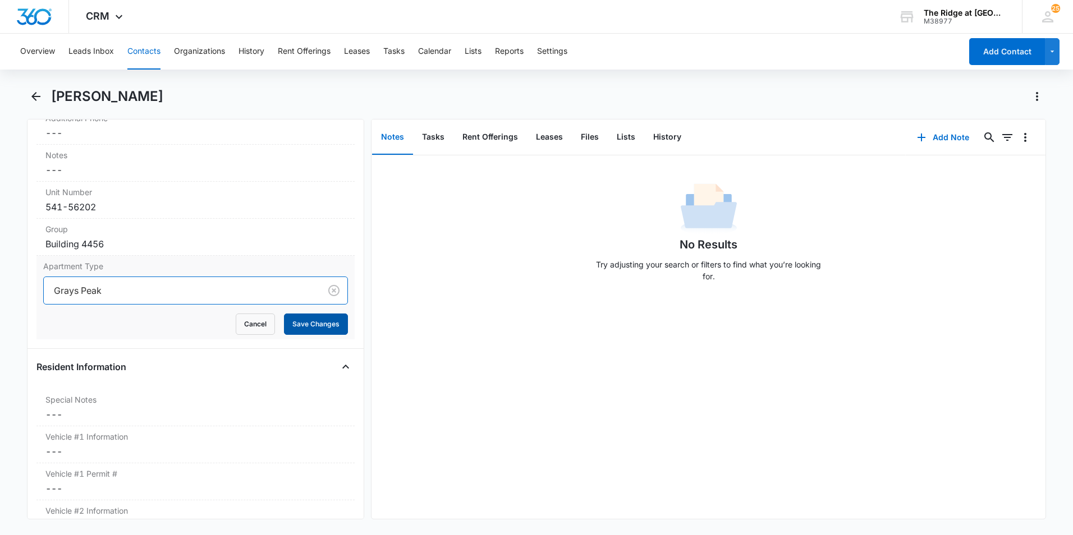
click at [298, 327] on button "Save Changes" at bounding box center [316, 324] width 64 height 21
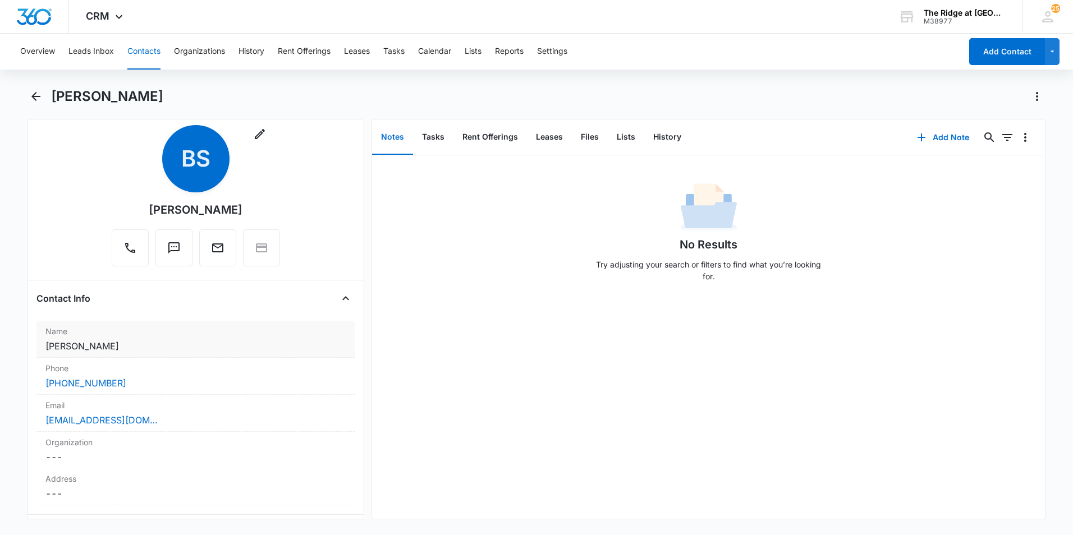
scroll to position [0, 0]
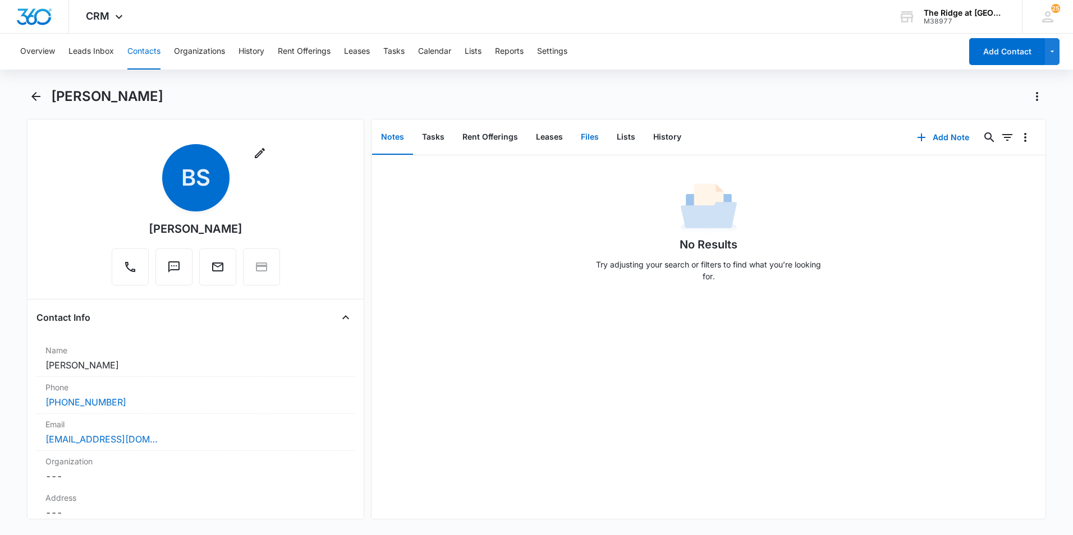
click at [587, 132] on button "Files" at bounding box center [590, 137] width 36 height 35
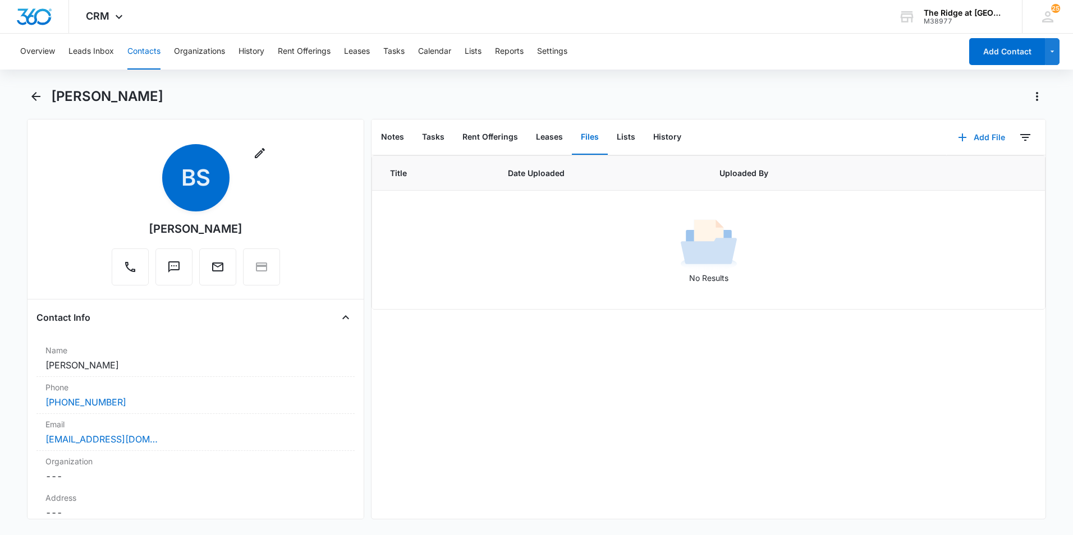
click at [979, 138] on button "Add File" at bounding box center [982, 137] width 70 height 27
click at [944, 172] on div "Upload Files" at bounding box center [966, 174] width 45 height 8
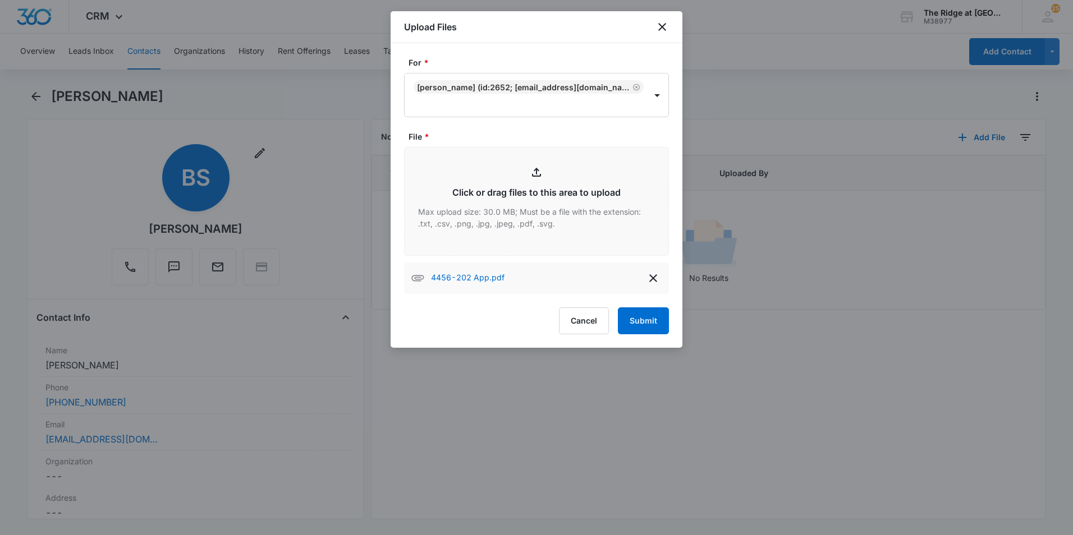
type input "C:\fakepath\4456-202 lease.pdf"
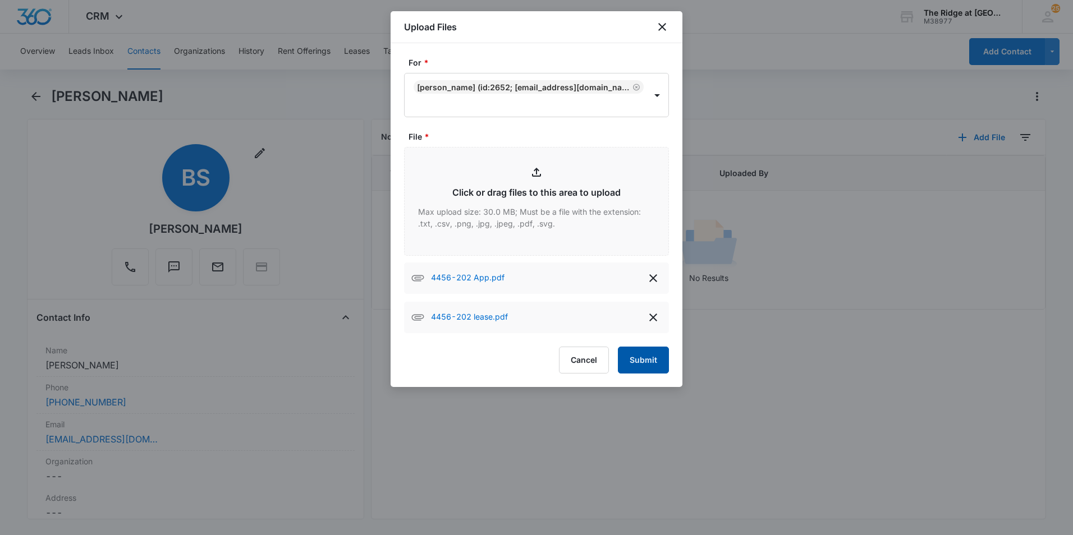
click at [651, 364] on button "Submit" at bounding box center [643, 360] width 51 height 27
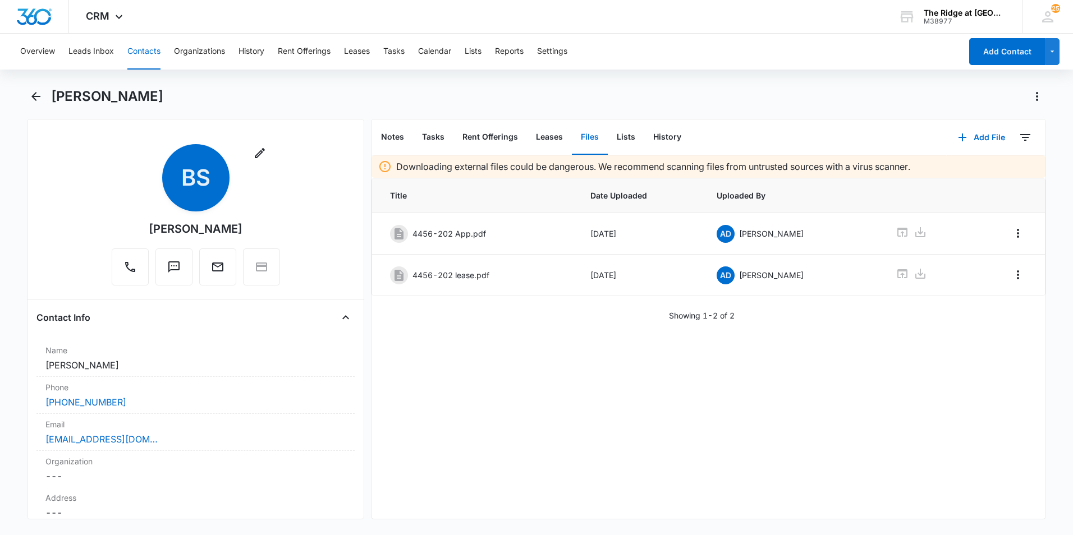
click at [154, 51] on button "Contacts" at bounding box center [143, 52] width 33 height 36
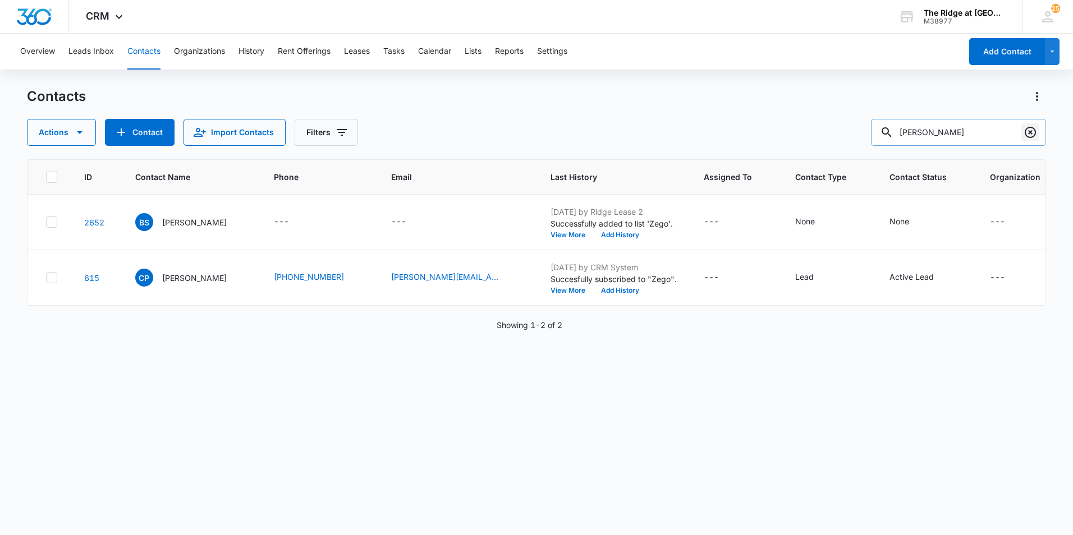
click at [1032, 131] on icon "Clear" at bounding box center [1030, 132] width 11 height 11
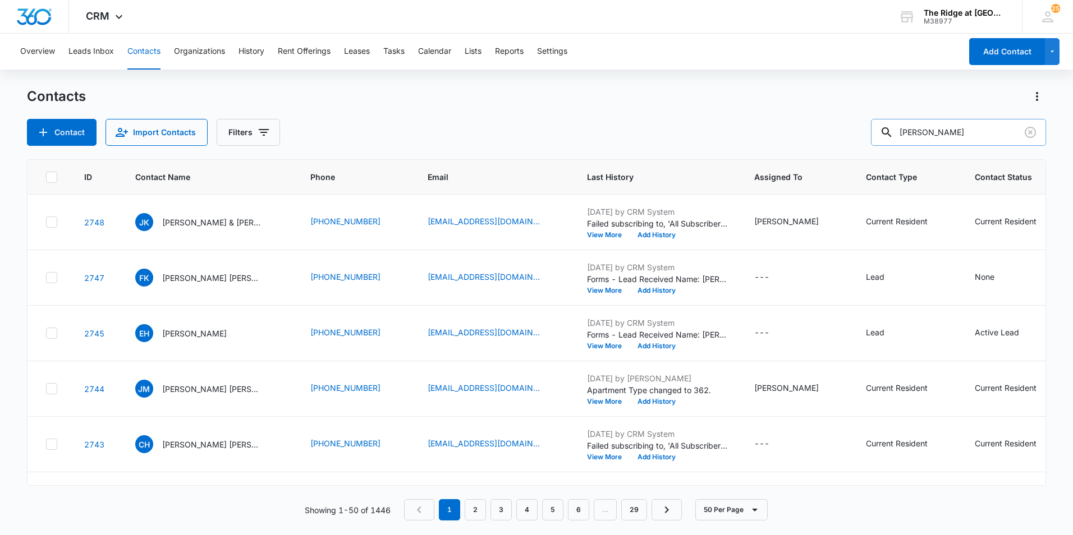
type input "[PERSON_NAME]"
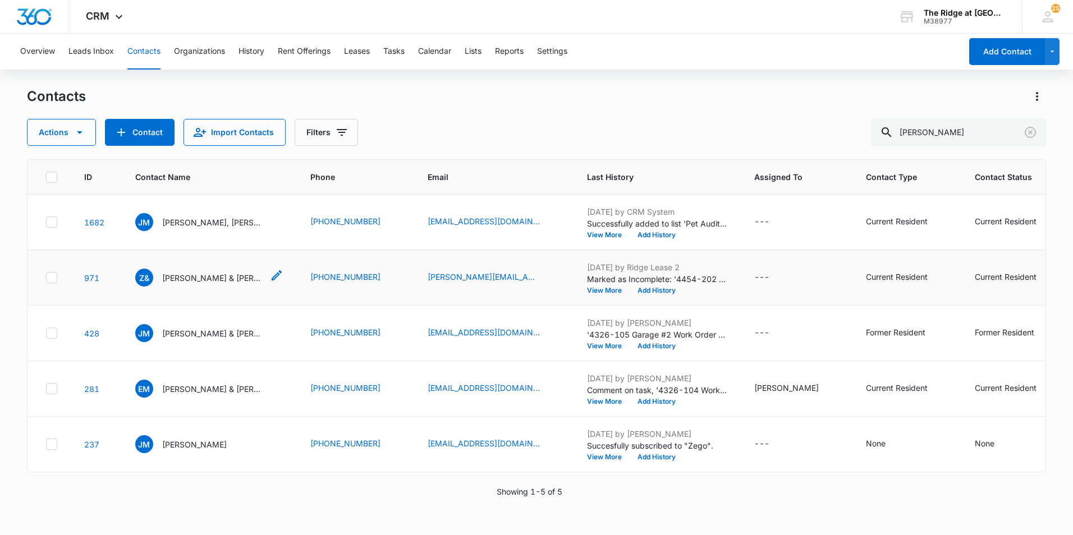
click at [205, 280] on p "[PERSON_NAME] & [PERSON_NAME]" at bounding box center [212, 278] width 101 height 12
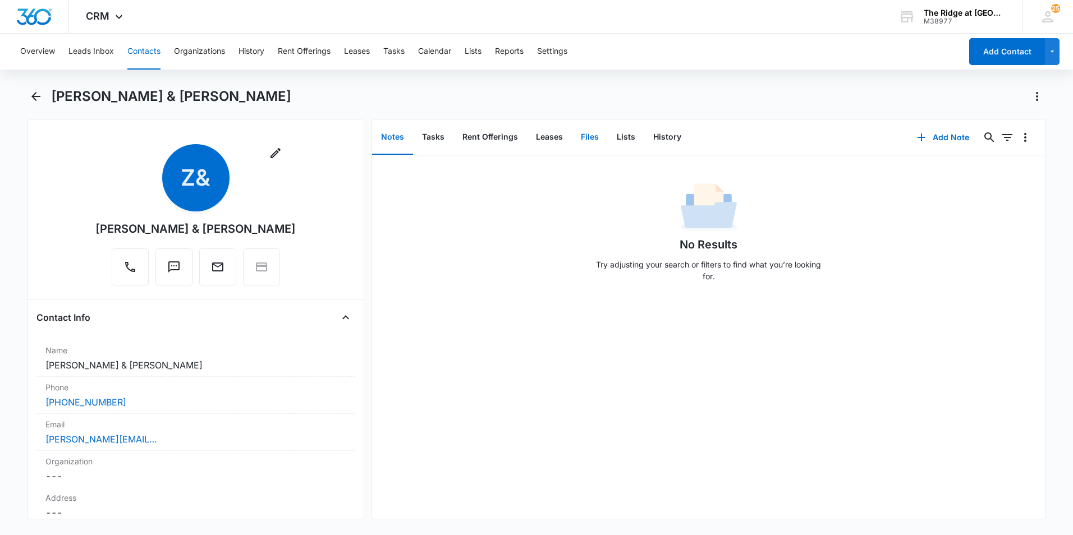
click at [580, 135] on button "Files" at bounding box center [590, 137] width 36 height 35
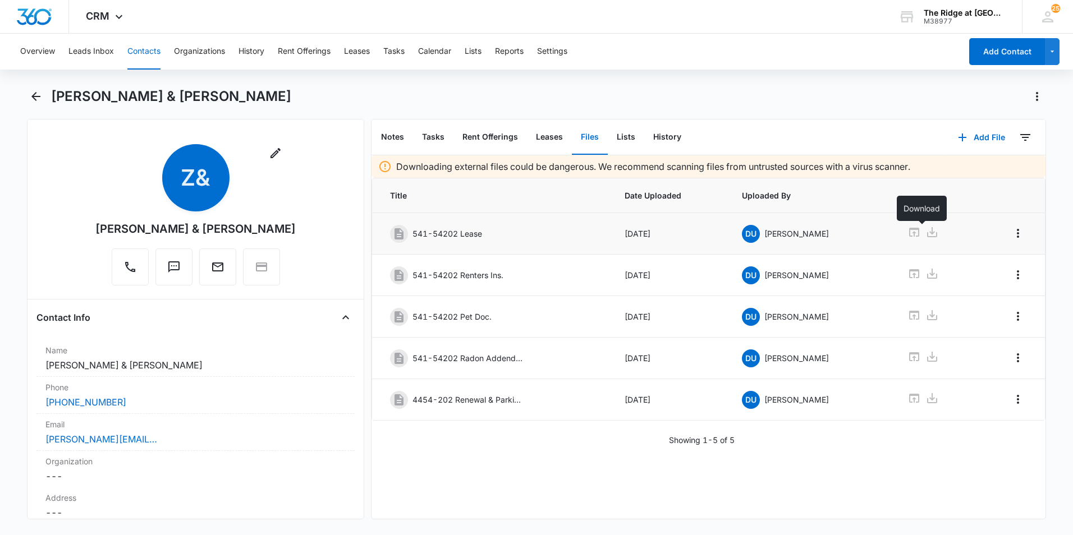
click at [927, 232] on icon at bounding box center [932, 232] width 10 height 10
drag, startPoint x: 968, startPoint y: 135, endPoint x: 970, endPoint y: 142, distance: 7.6
click at [968, 135] on button "Add File" at bounding box center [982, 137] width 70 height 27
click at [968, 173] on div "Upload Files" at bounding box center [966, 174] width 45 height 8
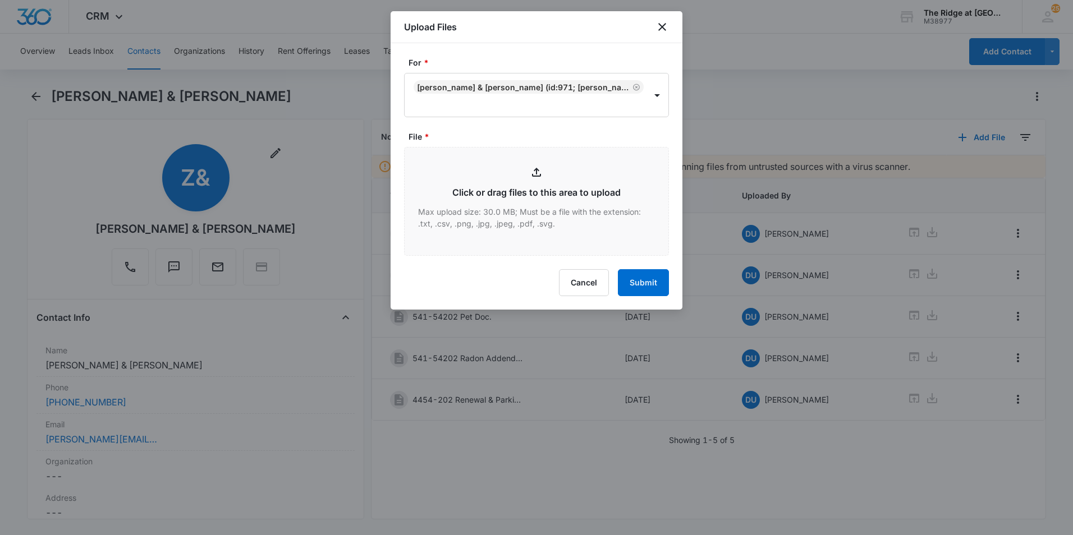
type input "C:\fakepath\4454-202 Apps.pdf"
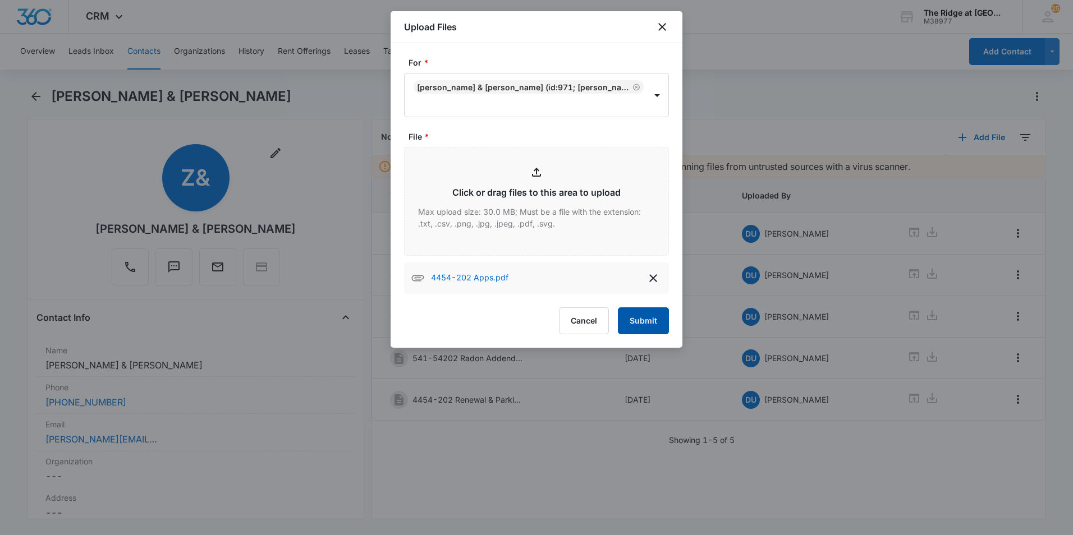
click at [639, 326] on button "Submit" at bounding box center [643, 321] width 51 height 27
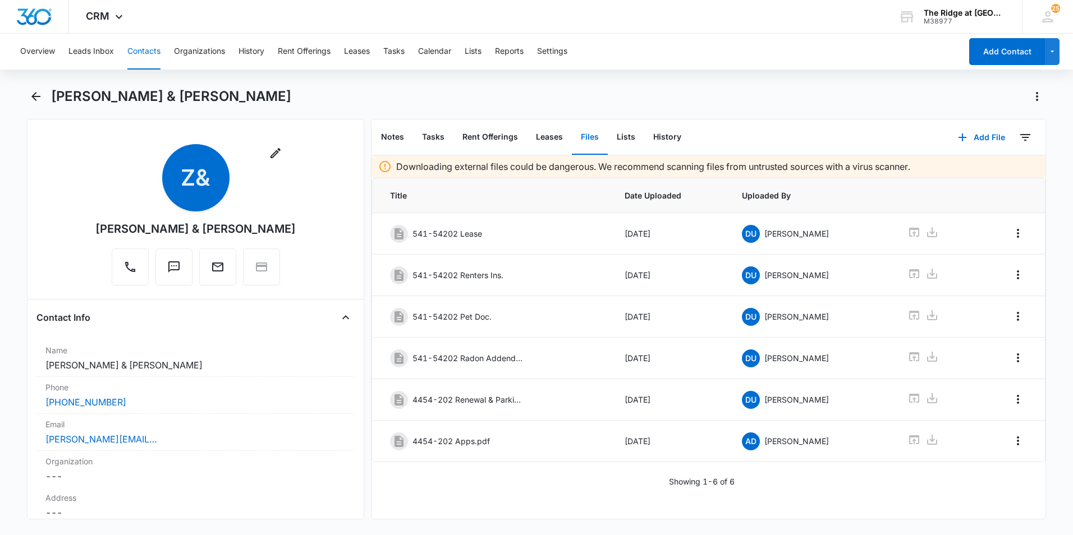
click at [137, 54] on button "Contacts" at bounding box center [143, 52] width 33 height 36
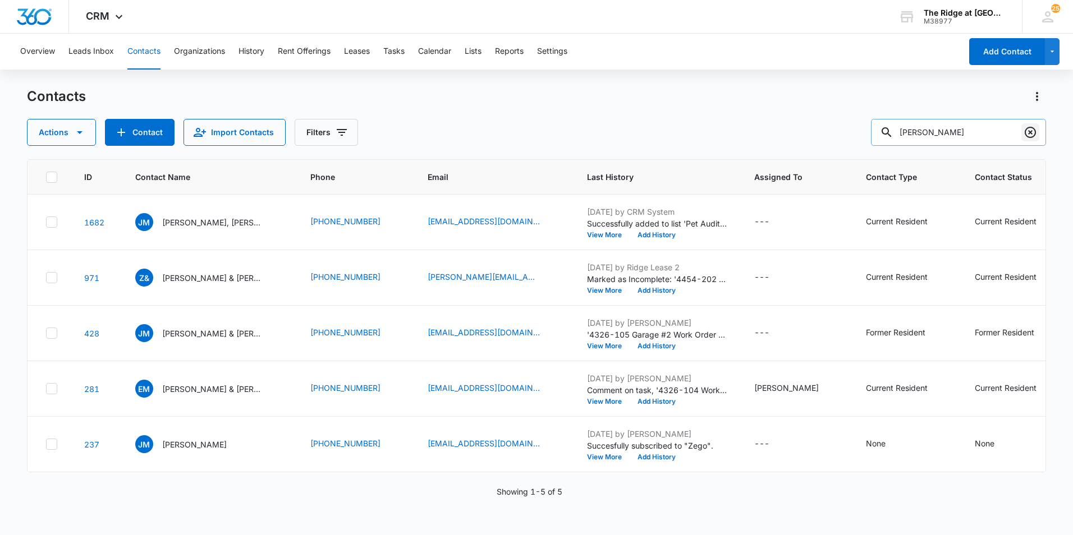
click at [1032, 132] on icon "Clear" at bounding box center [1030, 132] width 13 height 13
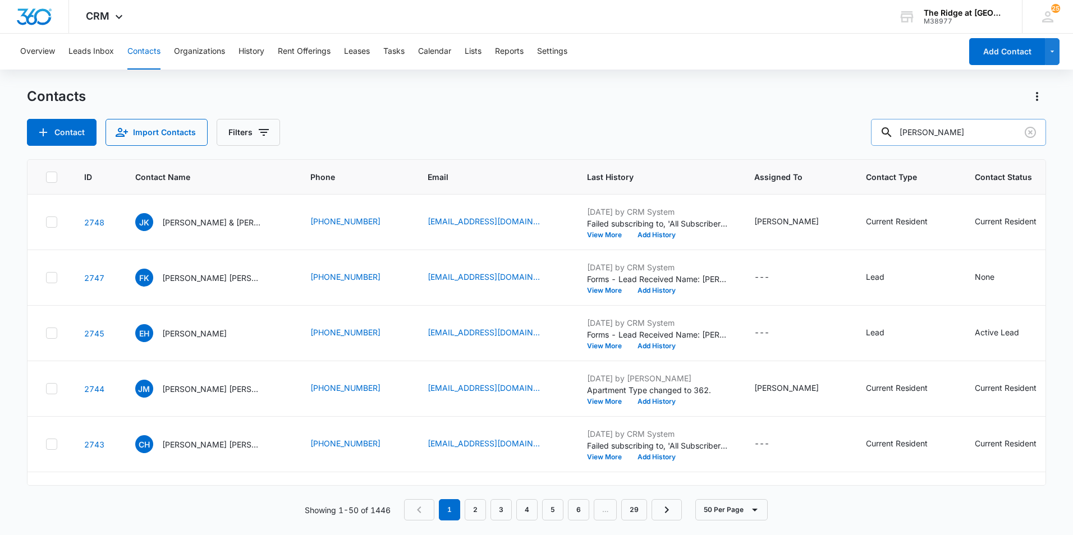
type input "[PERSON_NAME]"
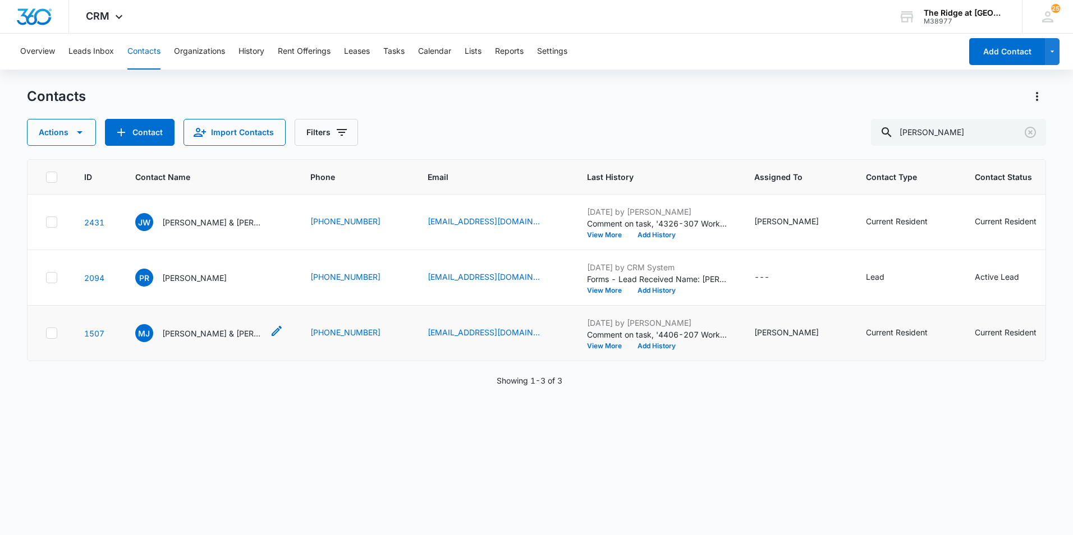
click at [216, 338] on p "[PERSON_NAME] & [PERSON_NAME]" at bounding box center [212, 334] width 101 height 12
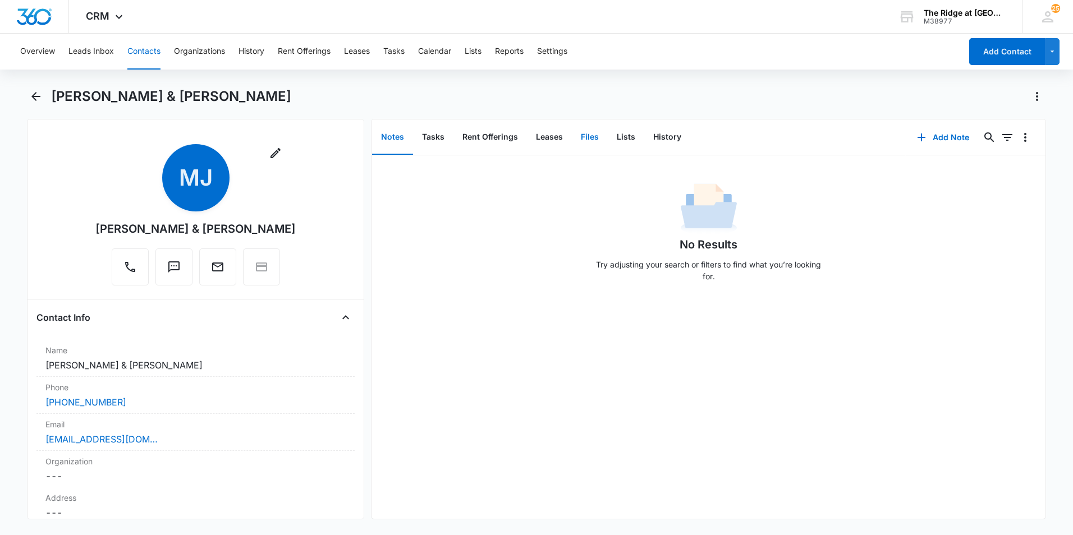
click at [583, 141] on button "Files" at bounding box center [590, 137] width 36 height 35
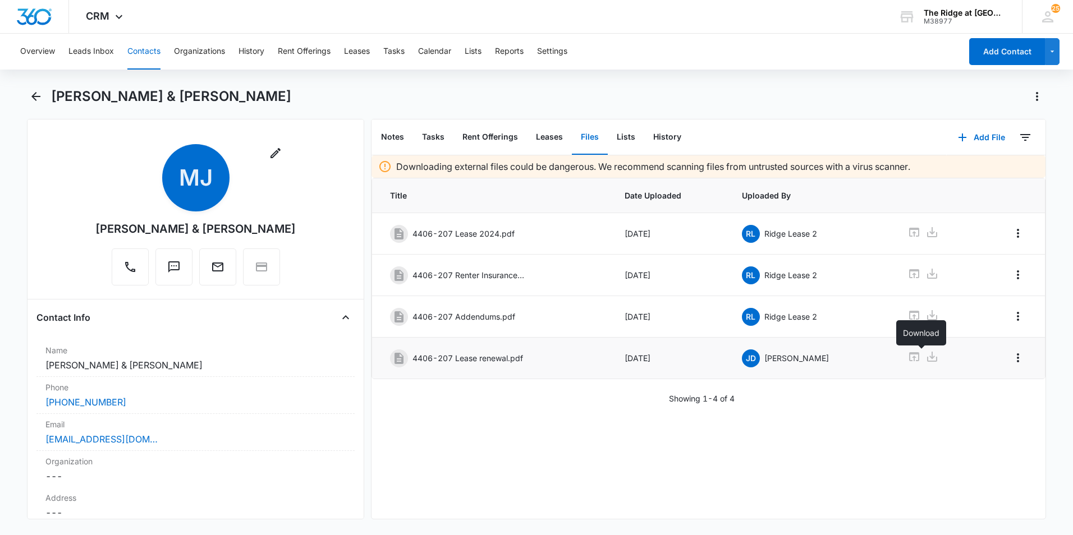
click at [927, 361] on icon at bounding box center [932, 357] width 10 height 10
click at [991, 136] on button "Add File" at bounding box center [982, 137] width 70 height 27
click at [970, 176] on div "Upload Files" at bounding box center [966, 174] width 45 height 8
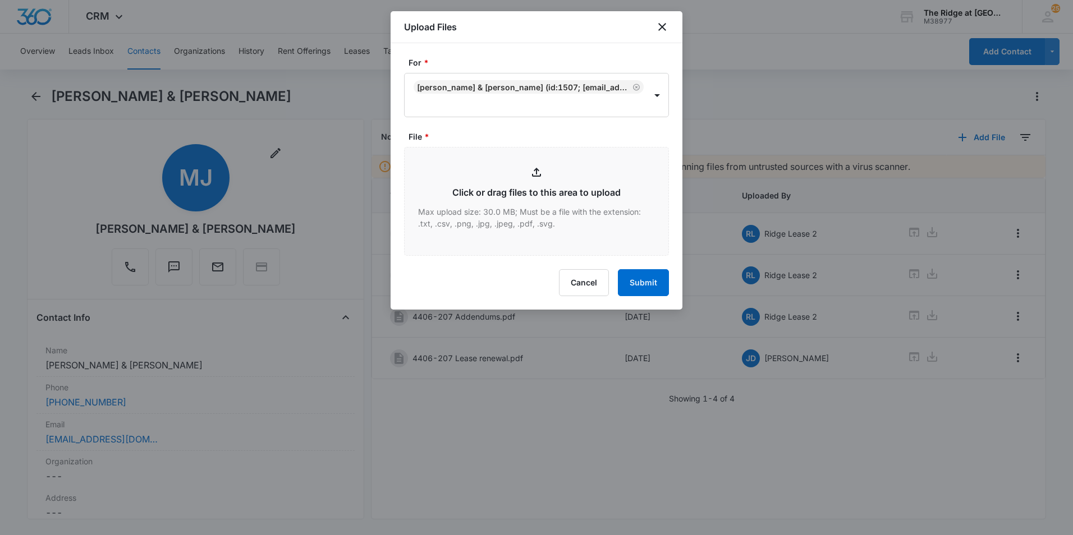
type input "C:\fakepath\4406-207 App.pdf"
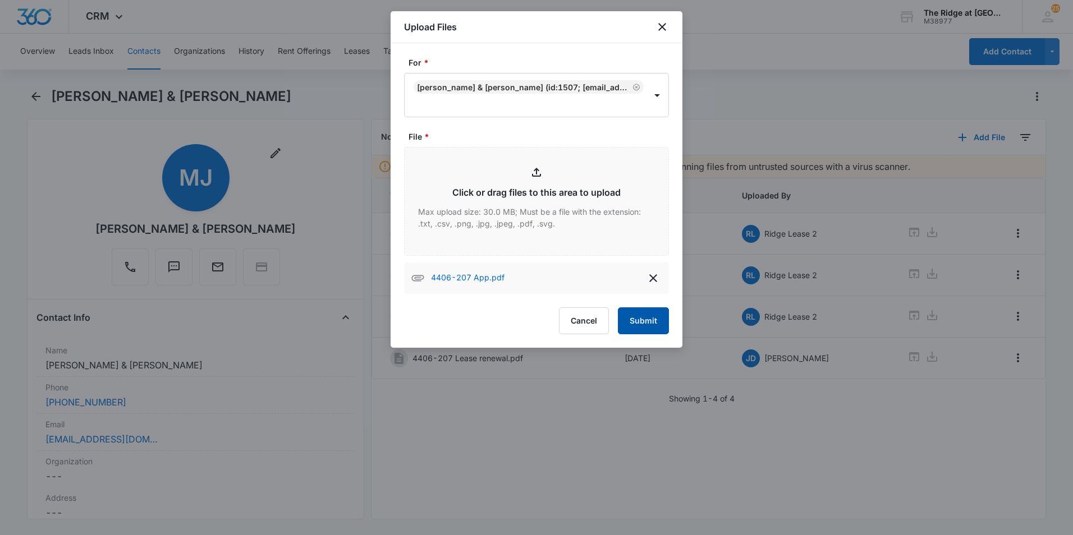
click at [657, 325] on button "Submit" at bounding box center [643, 321] width 51 height 27
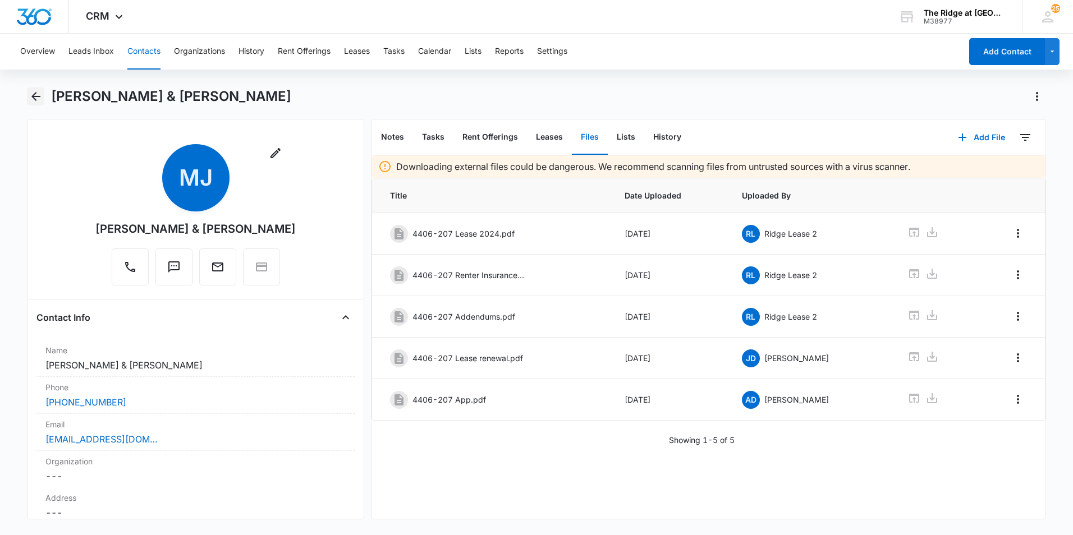
click at [35, 95] on icon "Back" at bounding box center [35, 96] width 13 height 13
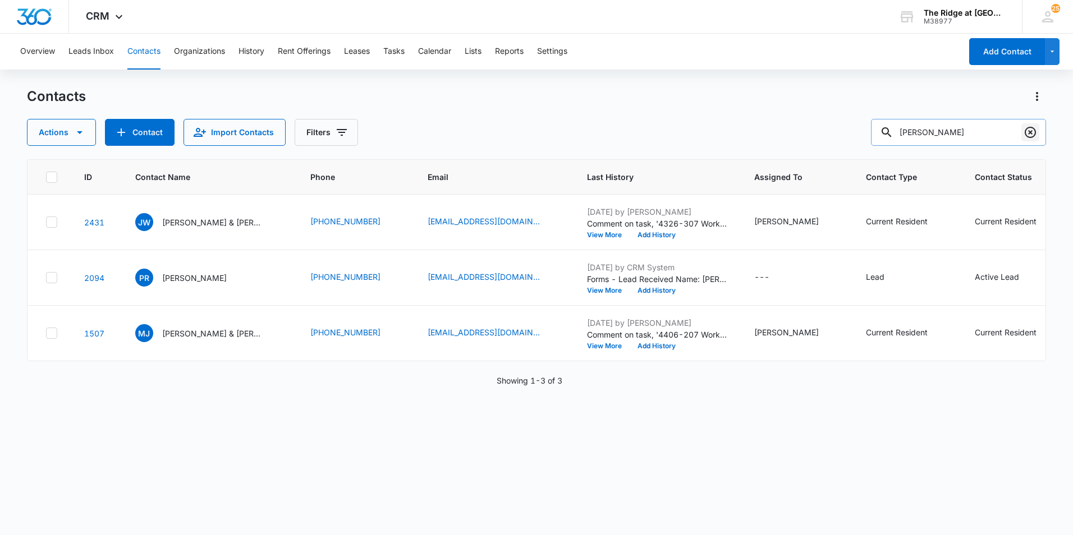
click at [1032, 134] on icon "Clear" at bounding box center [1030, 132] width 11 height 11
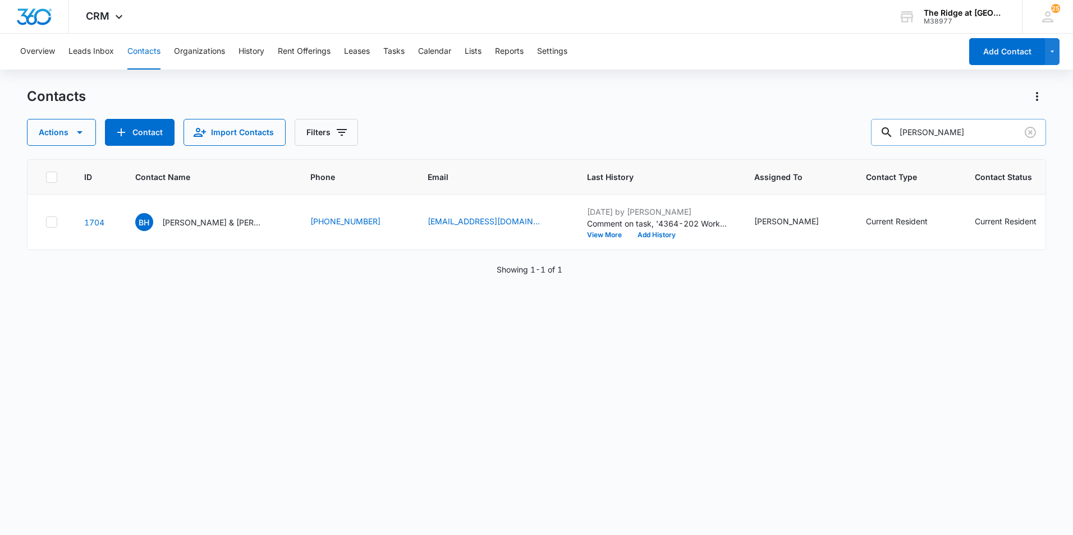
type input "[PERSON_NAME]"
click at [213, 218] on p "[PERSON_NAME] & [PERSON_NAME]" at bounding box center [212, 223] width 101 height 12
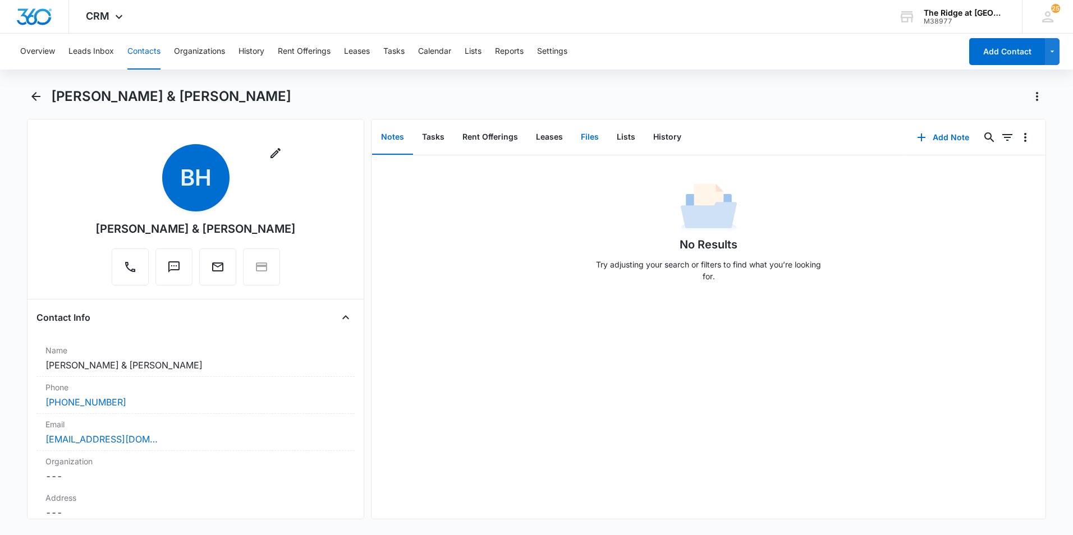
click at [583, 133] on button "Files" at bounding box center [590, 137] width 36 height 35
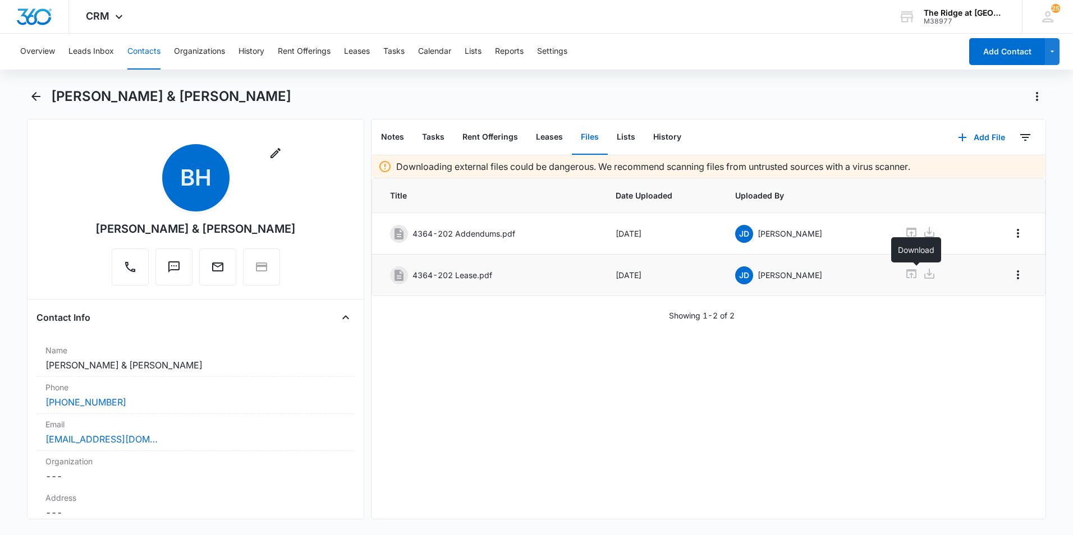
click at [924, 278] on icon at bounding box center [929, 274] width 10 height 10
